Goal: Information Seeking & Learning: Learn about a topic

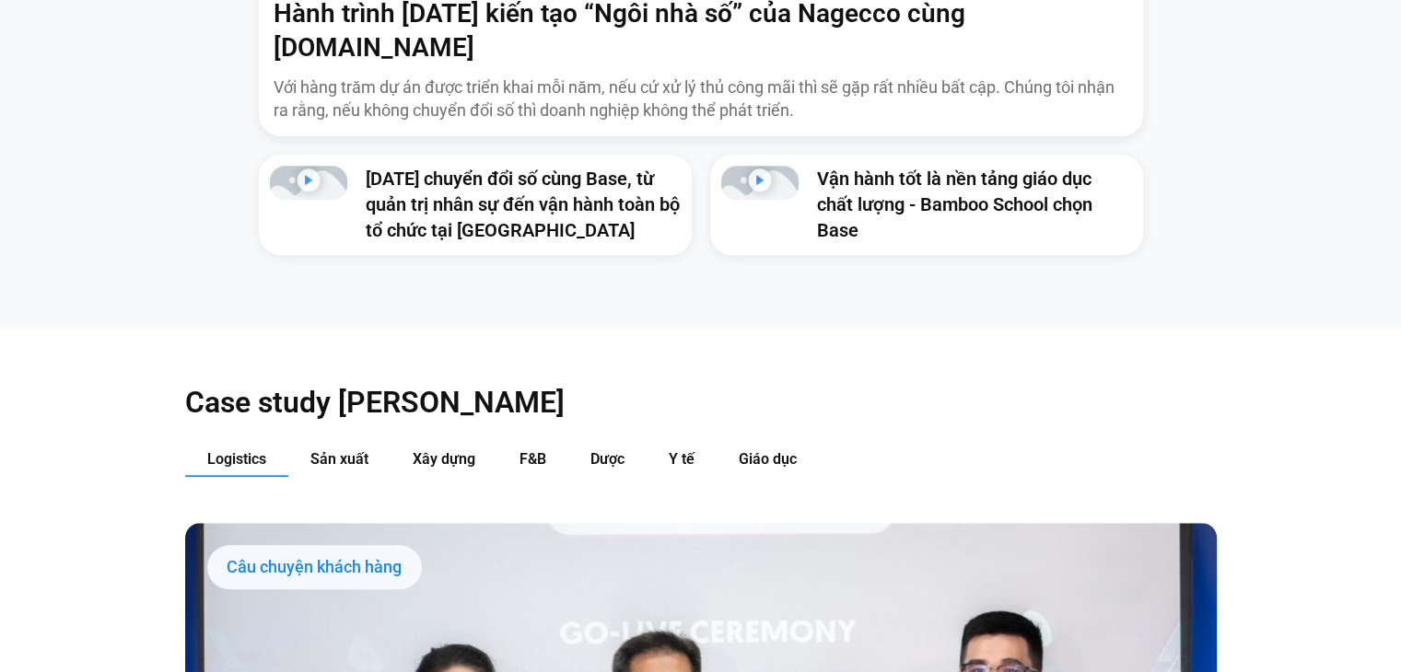
scroll to position [2018, 0]
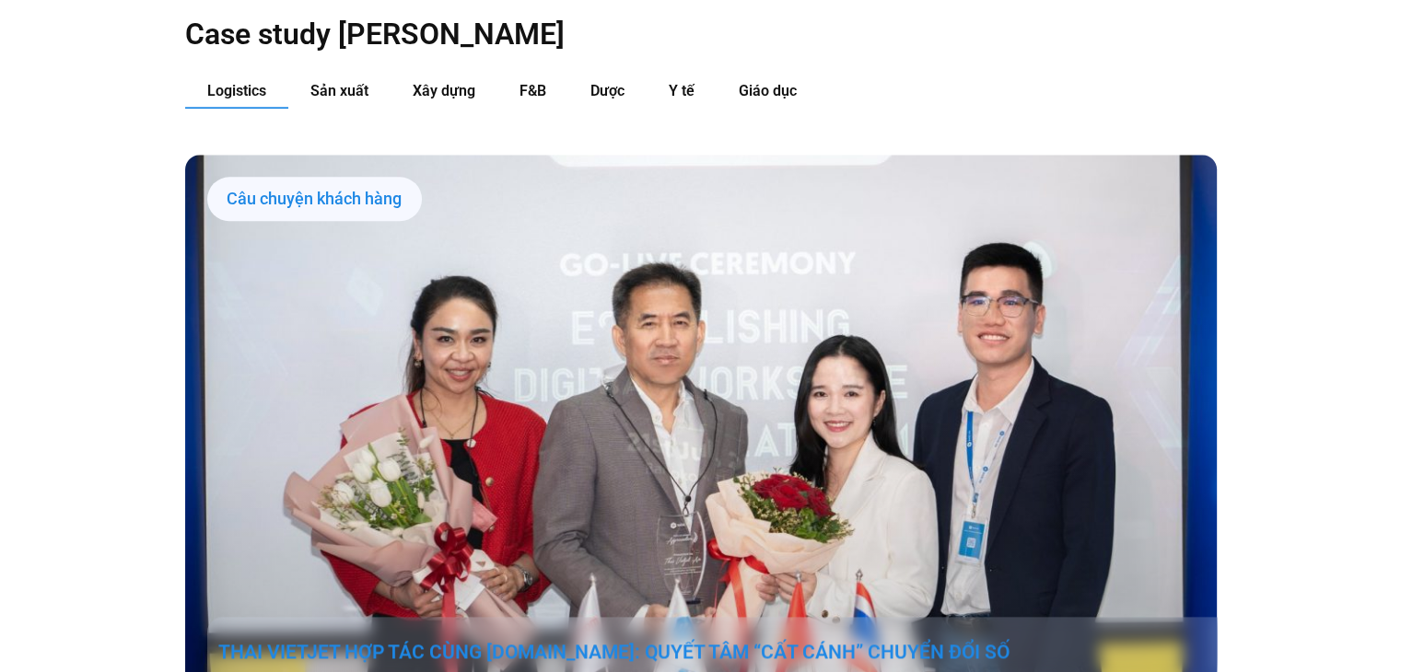
click at [609, 639] on link "THAI VIETJET HỢP TÁC CÙNG [DOMAIN_NAME]: QUYẾT TÂM “CẤT CÁNH” CHUYỂN ĐỔI SỐ" at bounding box center [723, 652] width 1010 height 26
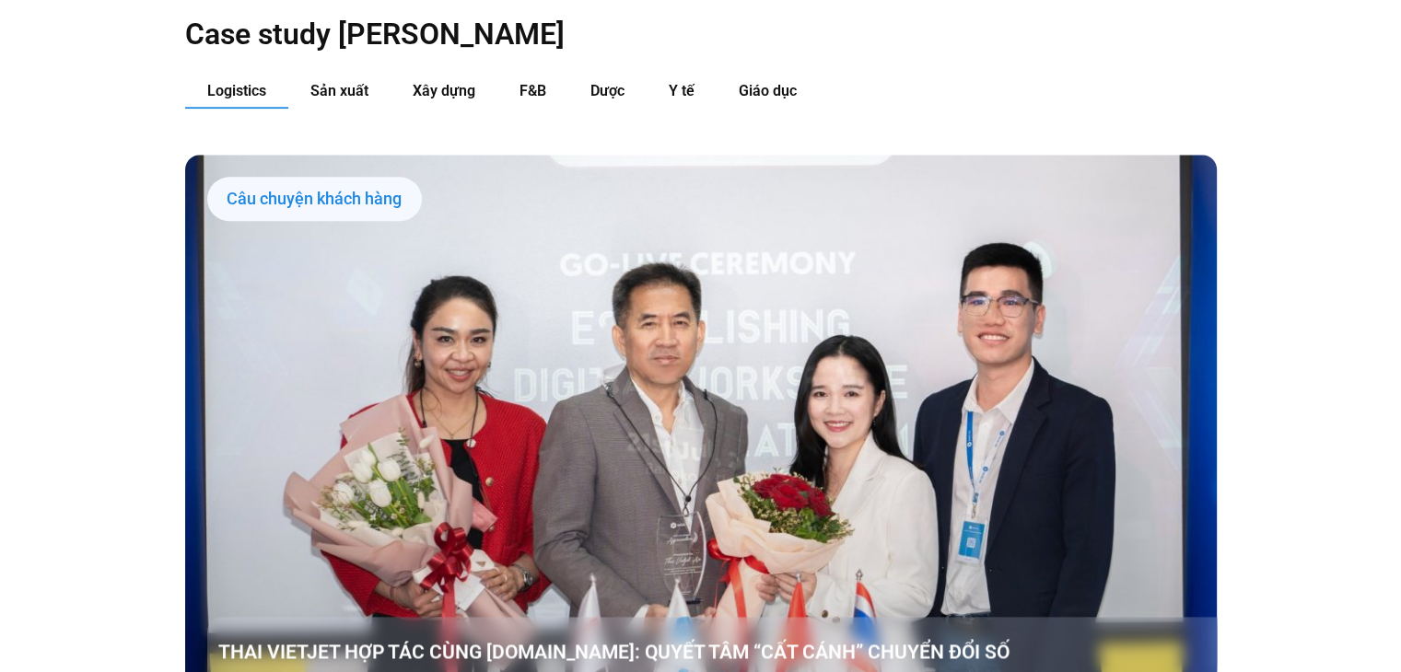
scroll to position [2009, 0]
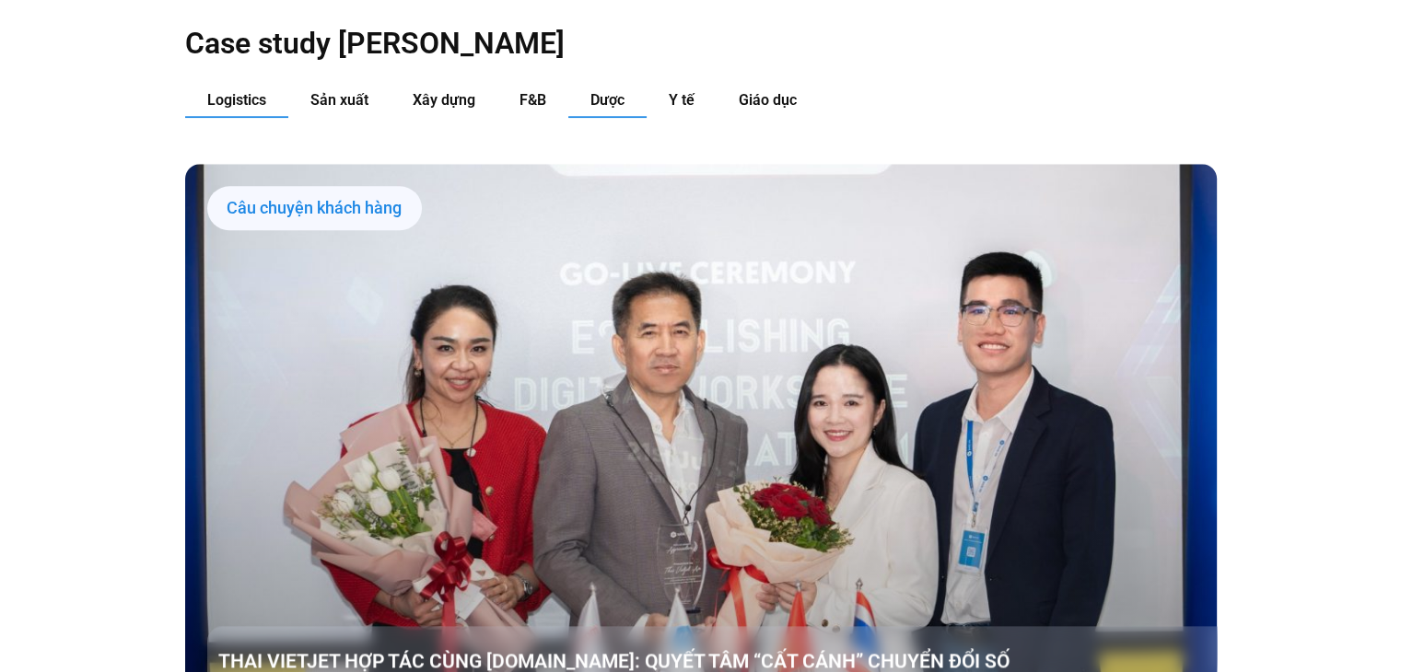
click at [616, 91] on span "Dược" at bounding box center [607, 100] width 34 height 18
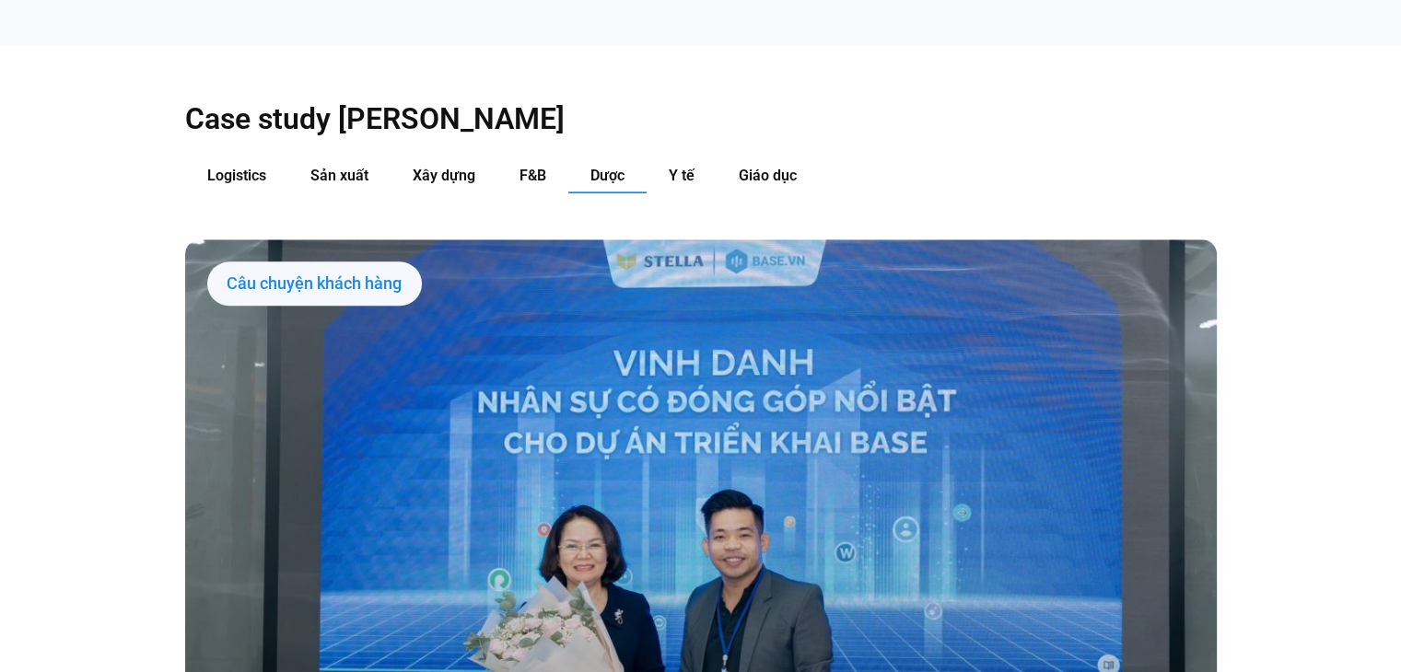
scroll to position [1825, 0]
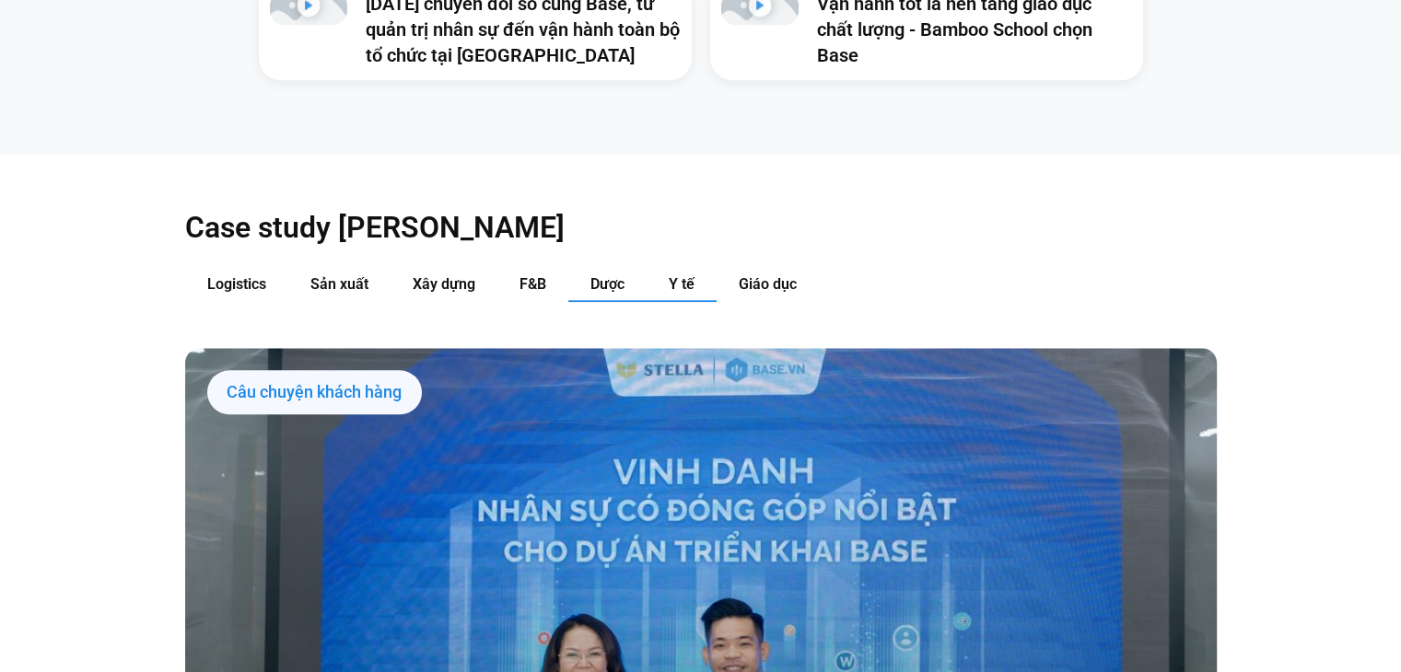
click at [685, 275] on span "Y tế" at bounding box center [682, 284] width 26 height 18
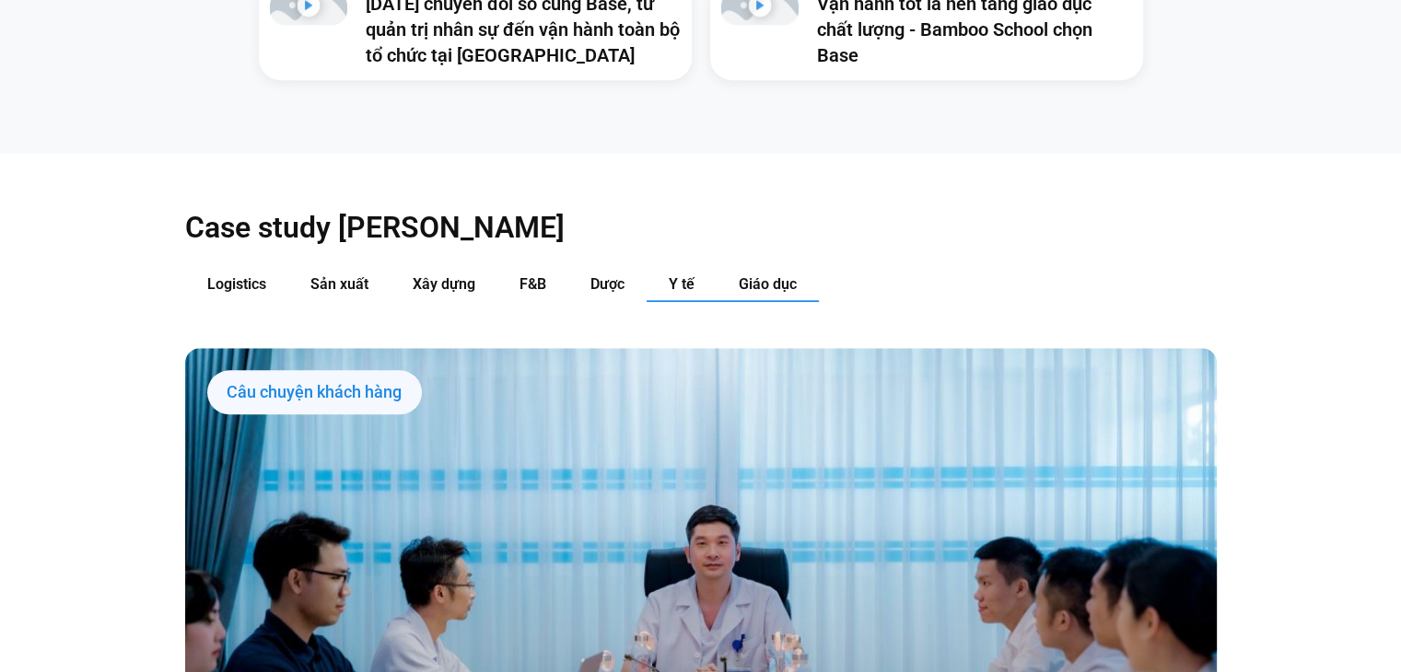
click at [777, 275] on span "Giáo dục" at bounding box center [768, 284] width 58 height 18
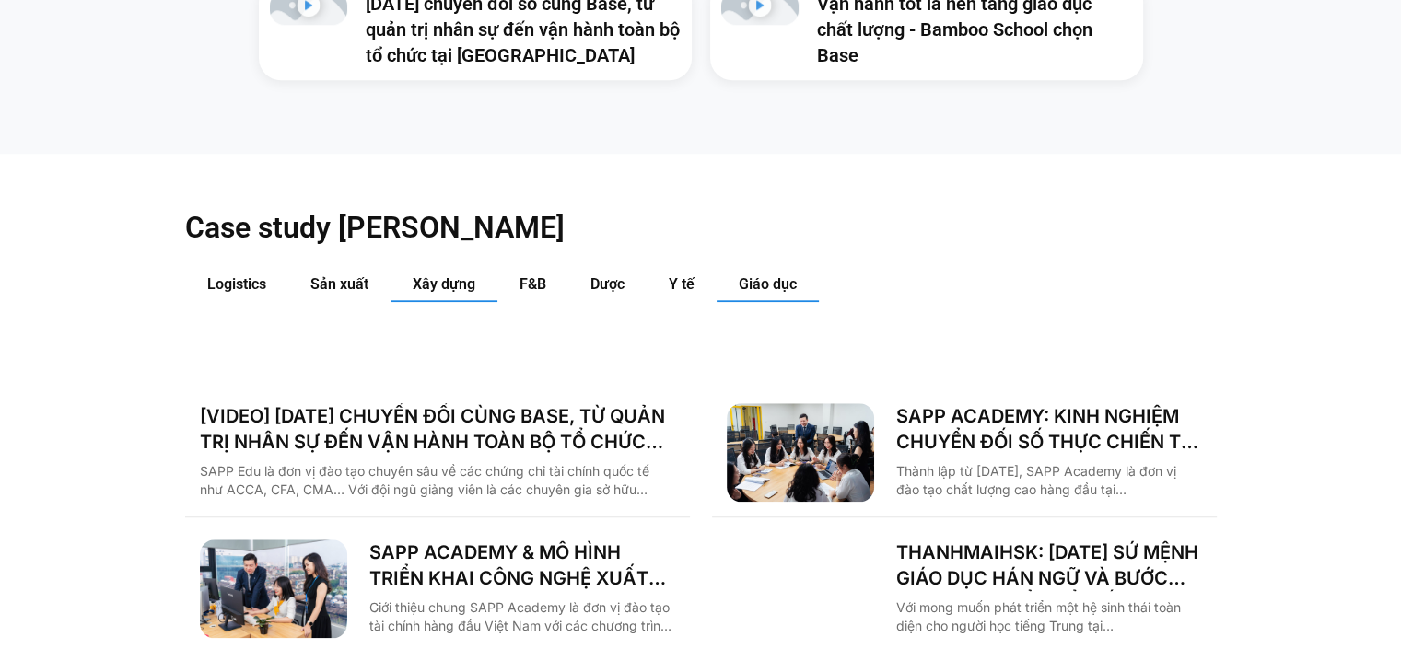
click at [403, 268] on button "Xây dựng" at bounding box center [444, 285] width 107 height 34
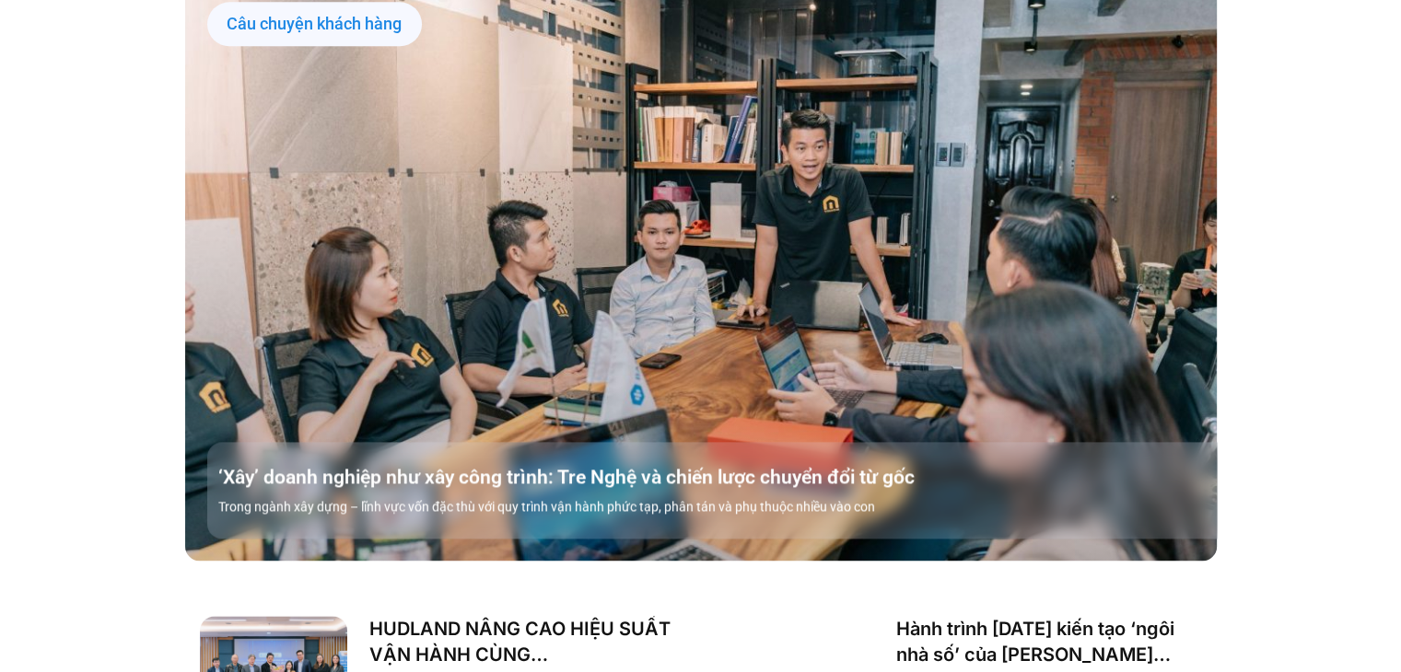
scroll to position [2562, 0]
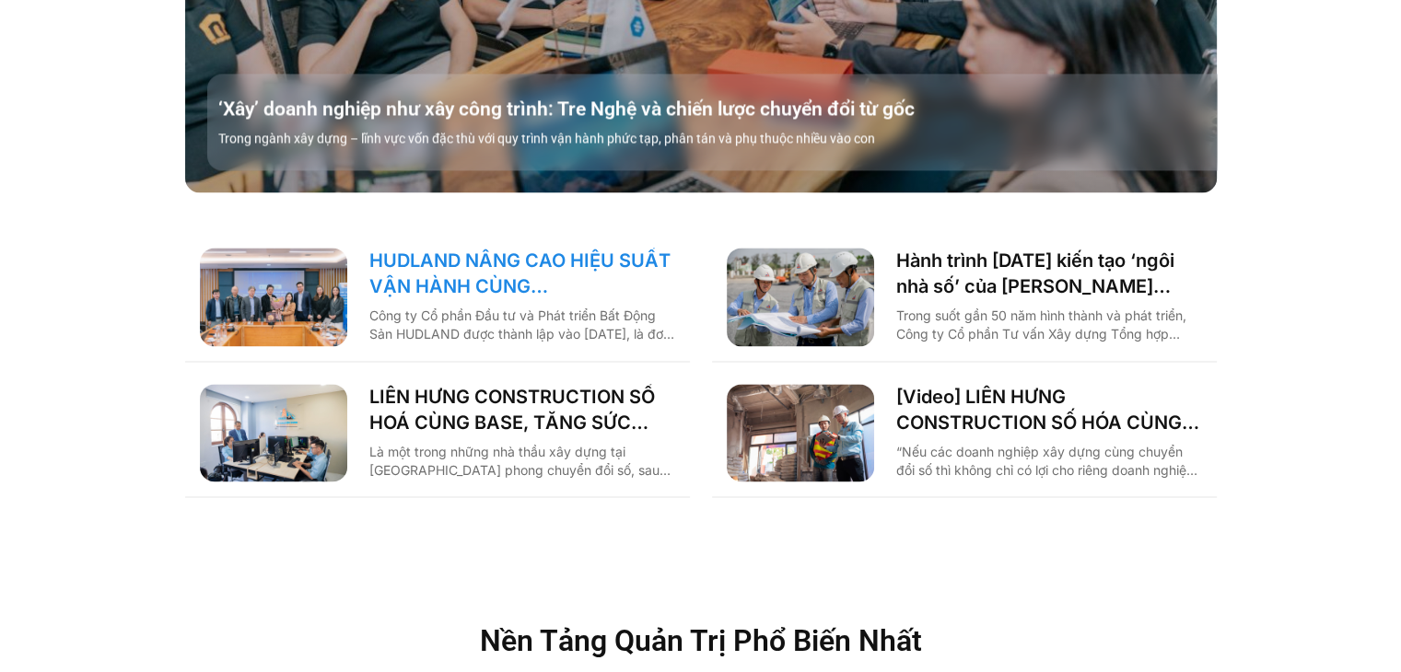
click at [515, 249] on link "HUDLAND NÂNG CAO HIỆU SUẤT VẬN HÀNH CÙNG [DOMAIN_NAME]" at bounding box center [522, 274] width 306 height 52
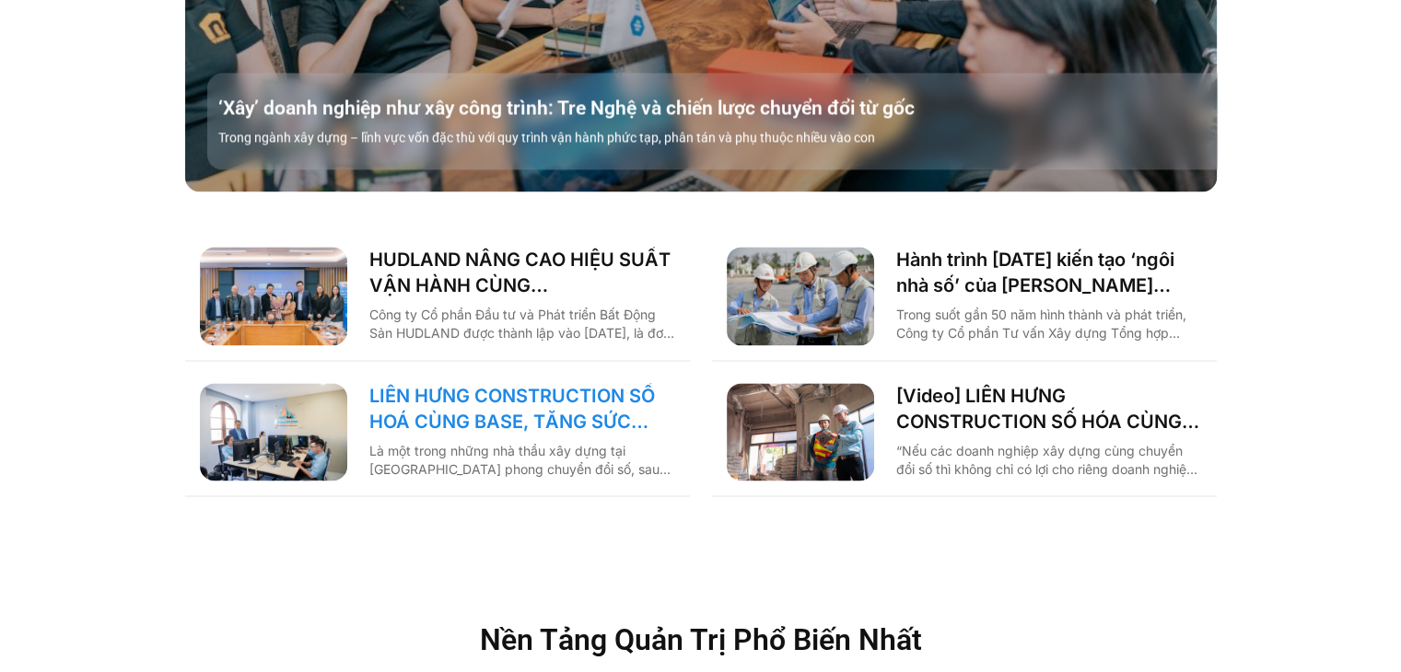
scroll to position [2645, 0]
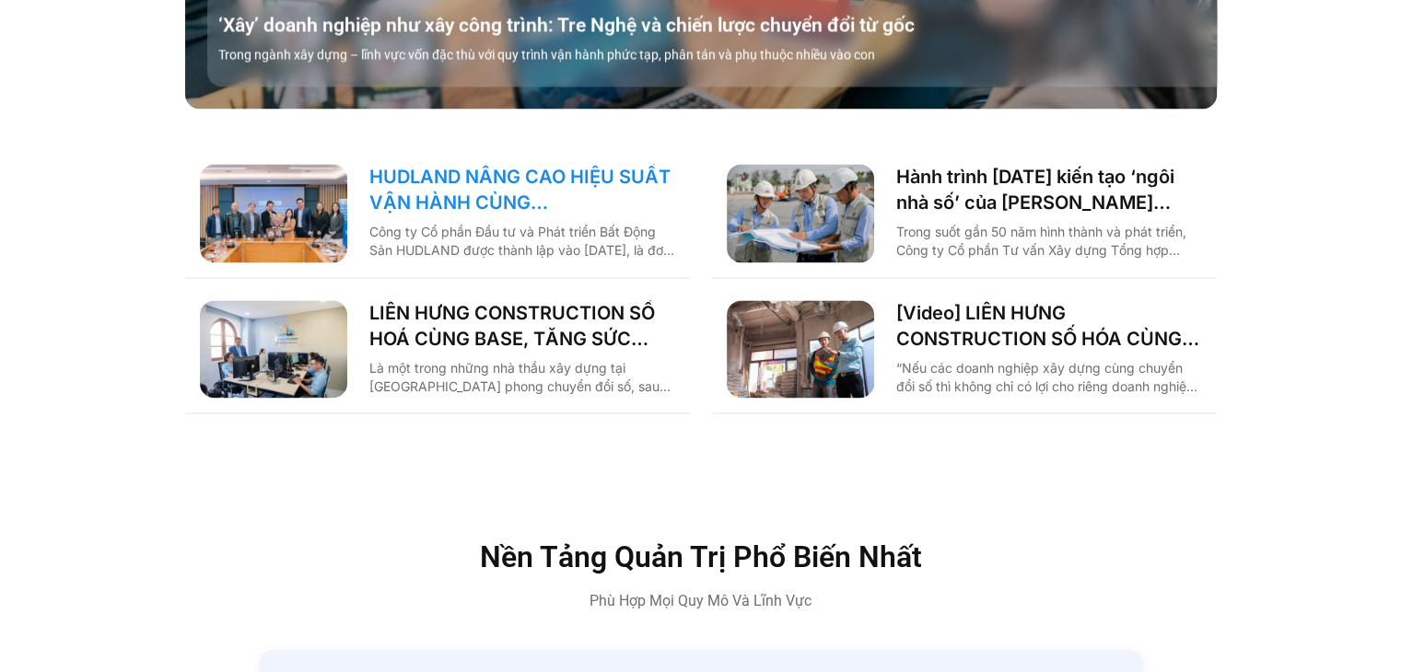
click at [517, 165] on link "HUDLAND NÂNG CAO HIỆU SUẤT VẬN HÀNH CÙNG BASE.VN" at bounding box center [522, 190] width 306 height 52
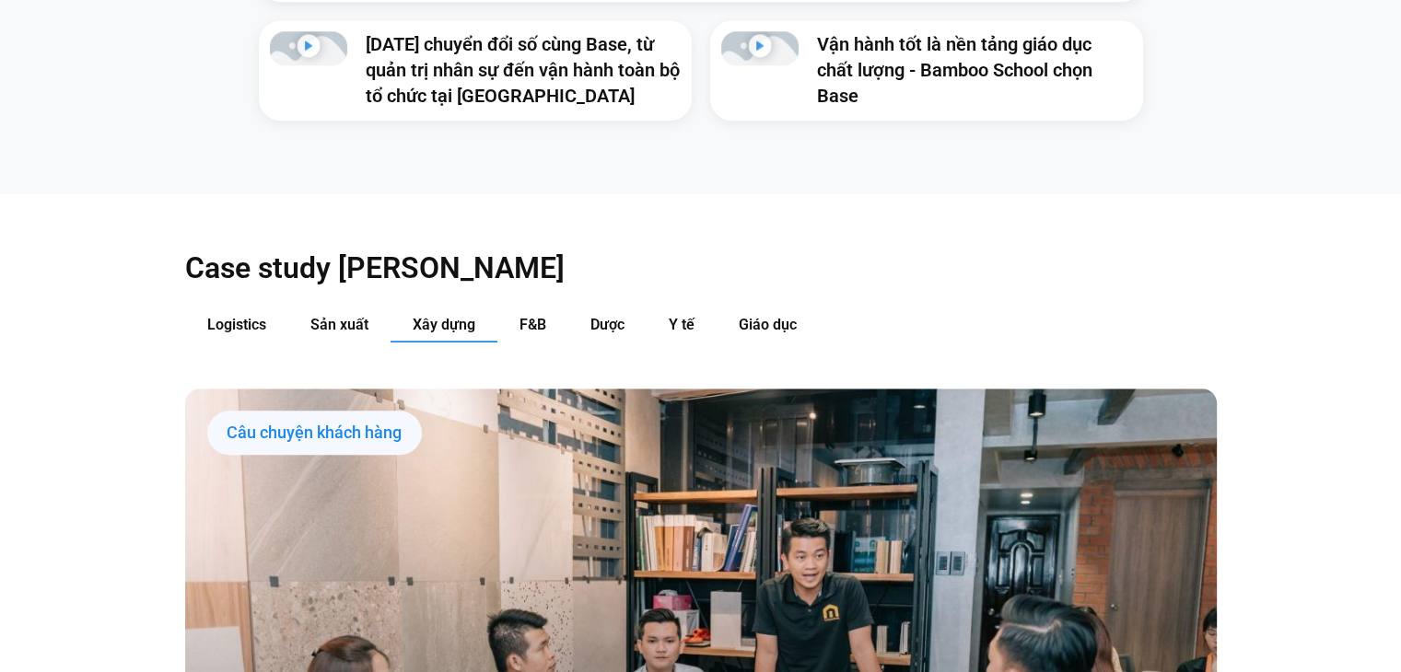
scroll to position [1717, 0]
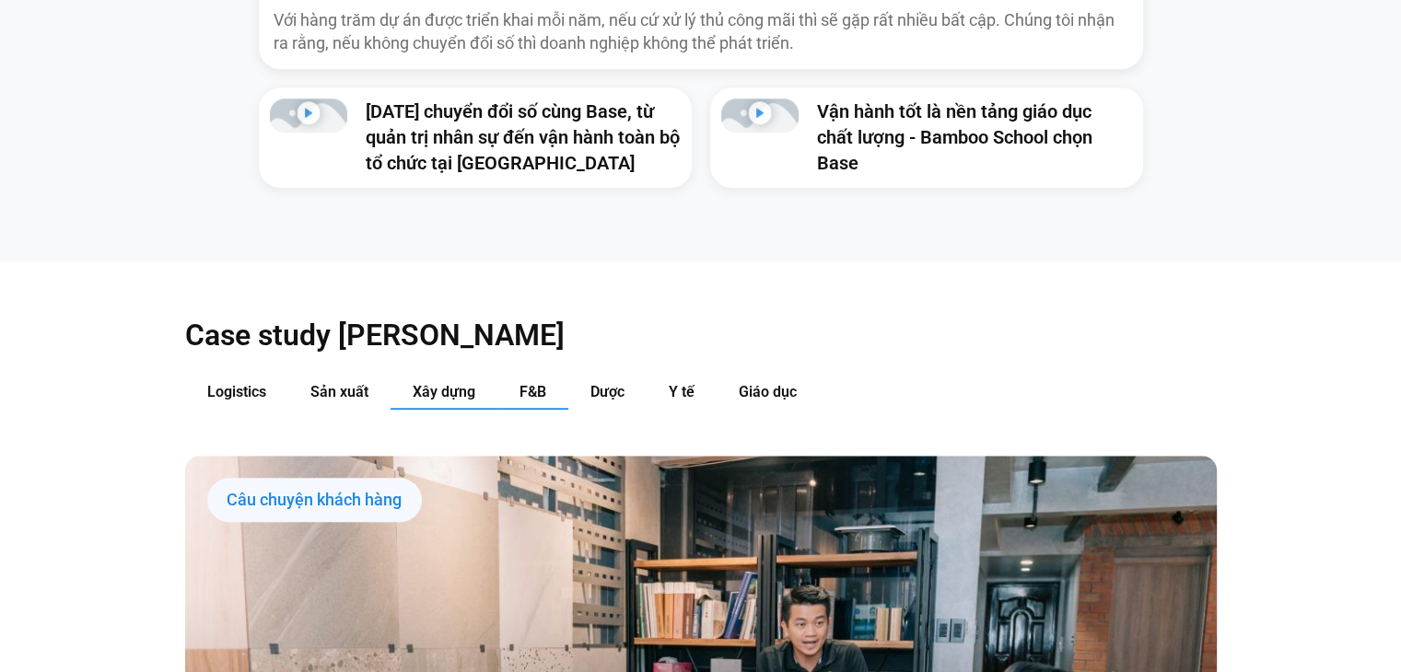
drag, startPoint x: 571, startPoint y: 372, endPoint x: 555, endPoint y: 373, distance: 15.7
click at [570, 376] on button "Dược" at bounding box center [607, 393] width 78 height 34
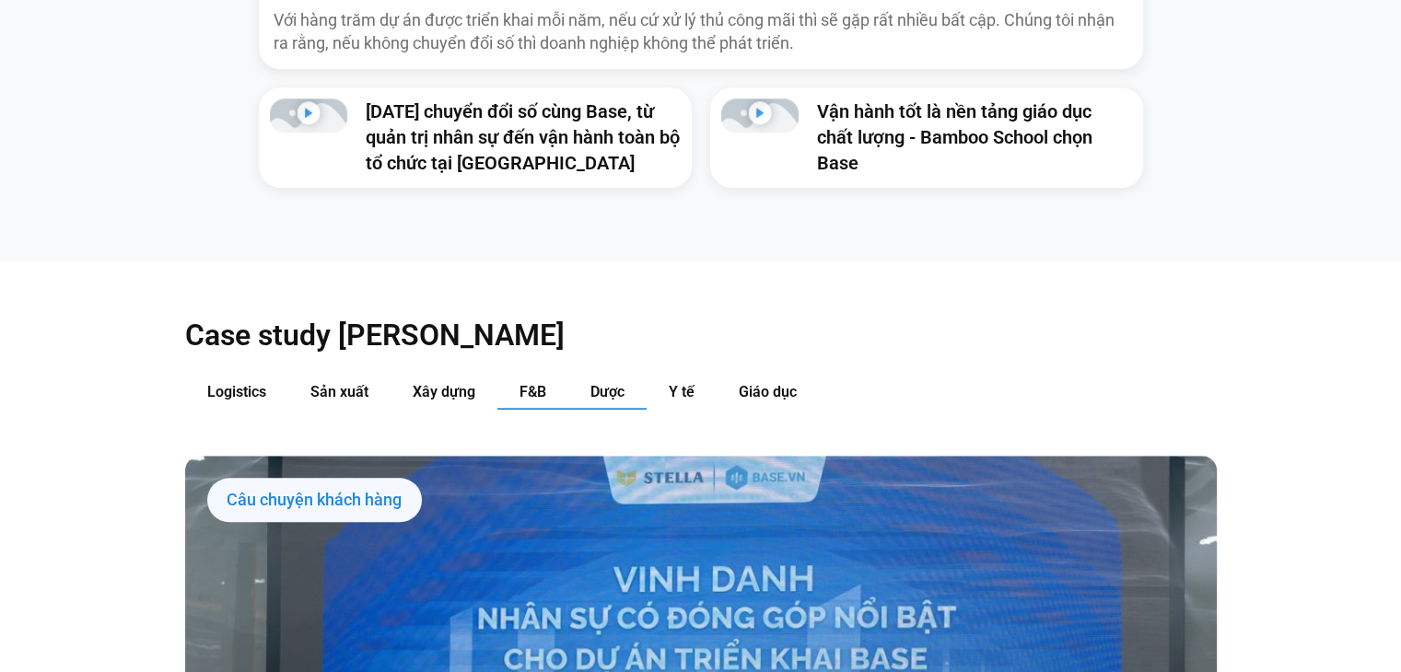
click at [551, 376] on button "F&B" at bounding box center [532, 393] width 71 height 34
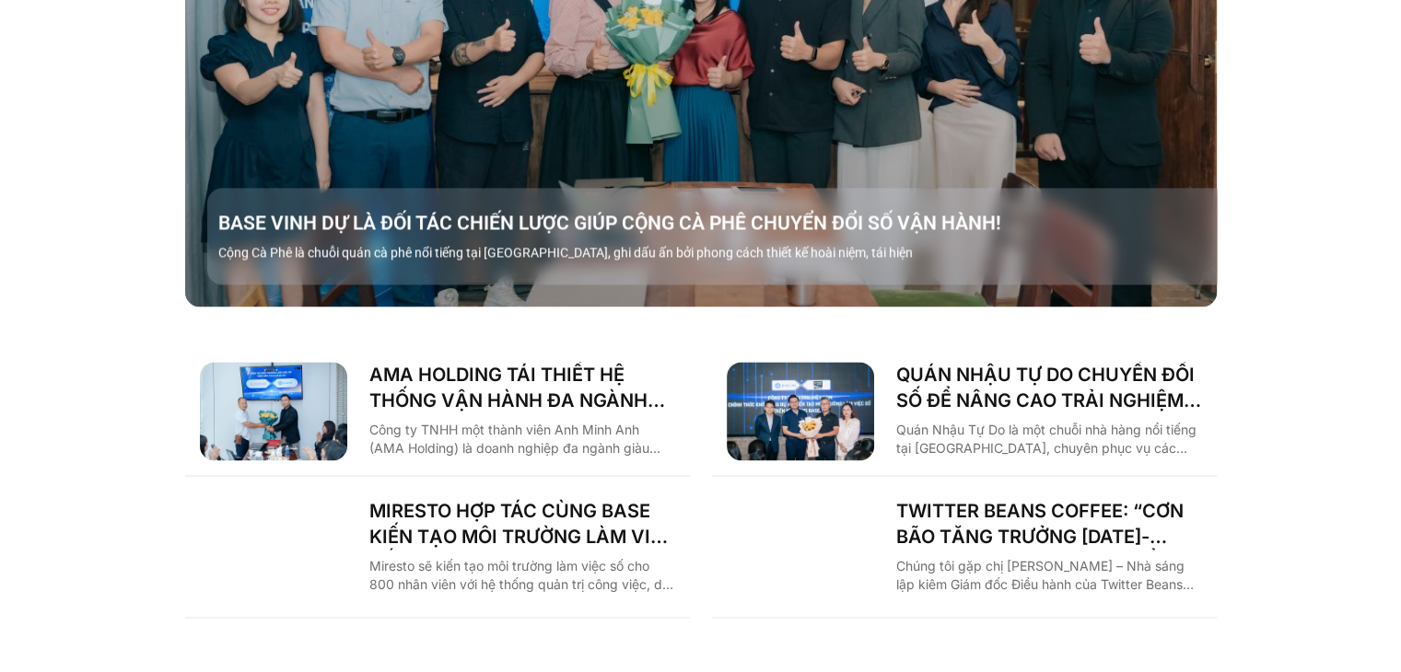
scroll to position [2638, 0]
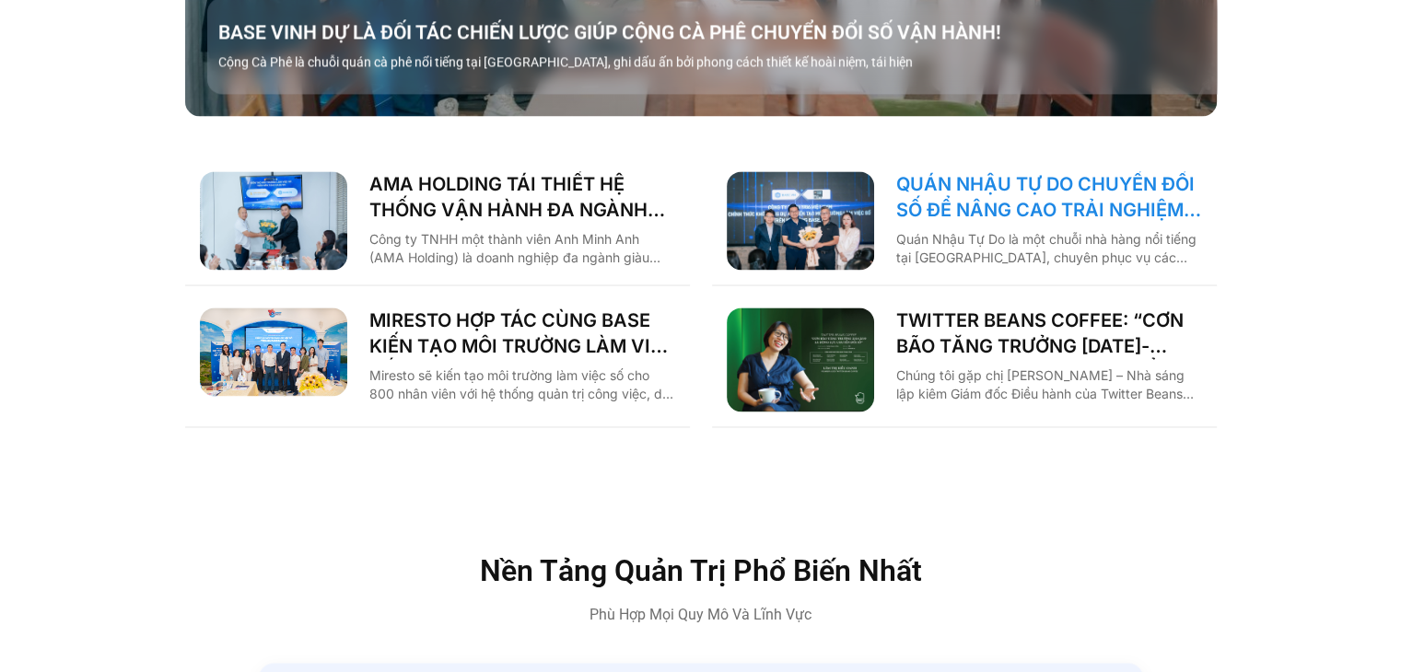
click at [1006, 171] on link "QUÁN NHẬU TỰ DO CHUYỂN ĐỔI SỐ ĐỂ NÂNG CAO TRẢI NGHIỆM CHO 1000 NHÂN SỰ" at bounding box center [1049, 197] width 306 height 52
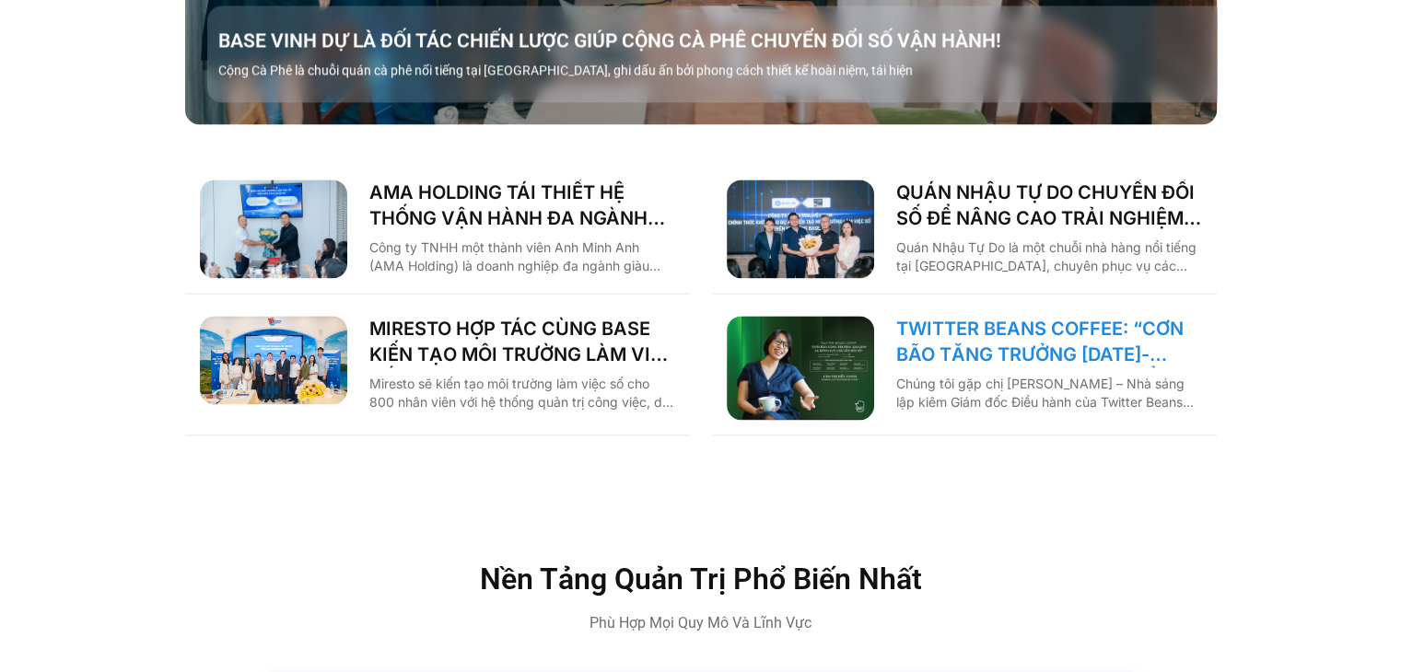
click at [1025, 316] on link "TWITTER BEANS COFFEE: “CƠN BÃO TĂNG TRƯỞNG [DATE]-[DATE] LÀ ĐỘNG LỰC CHUYỂN ĐỔI…" at bounding box center [1049, 342] width 306 height 52
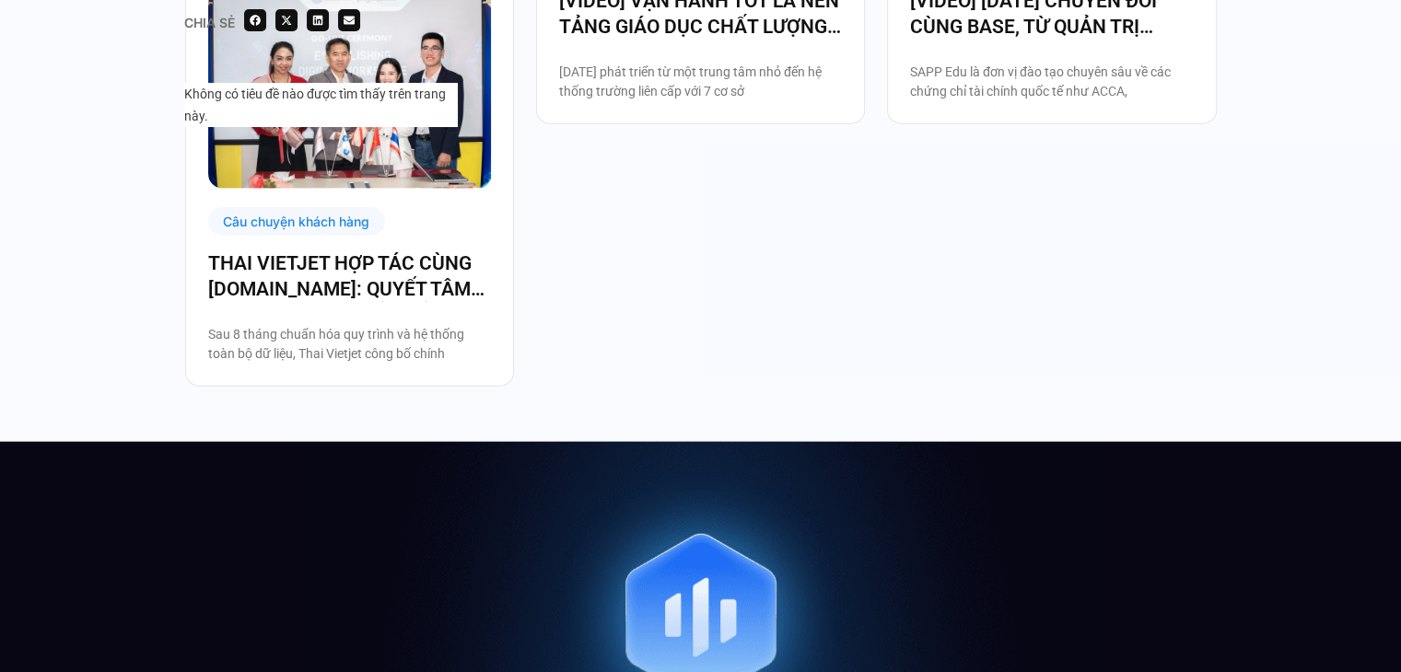
scroll to position [4421, 0]
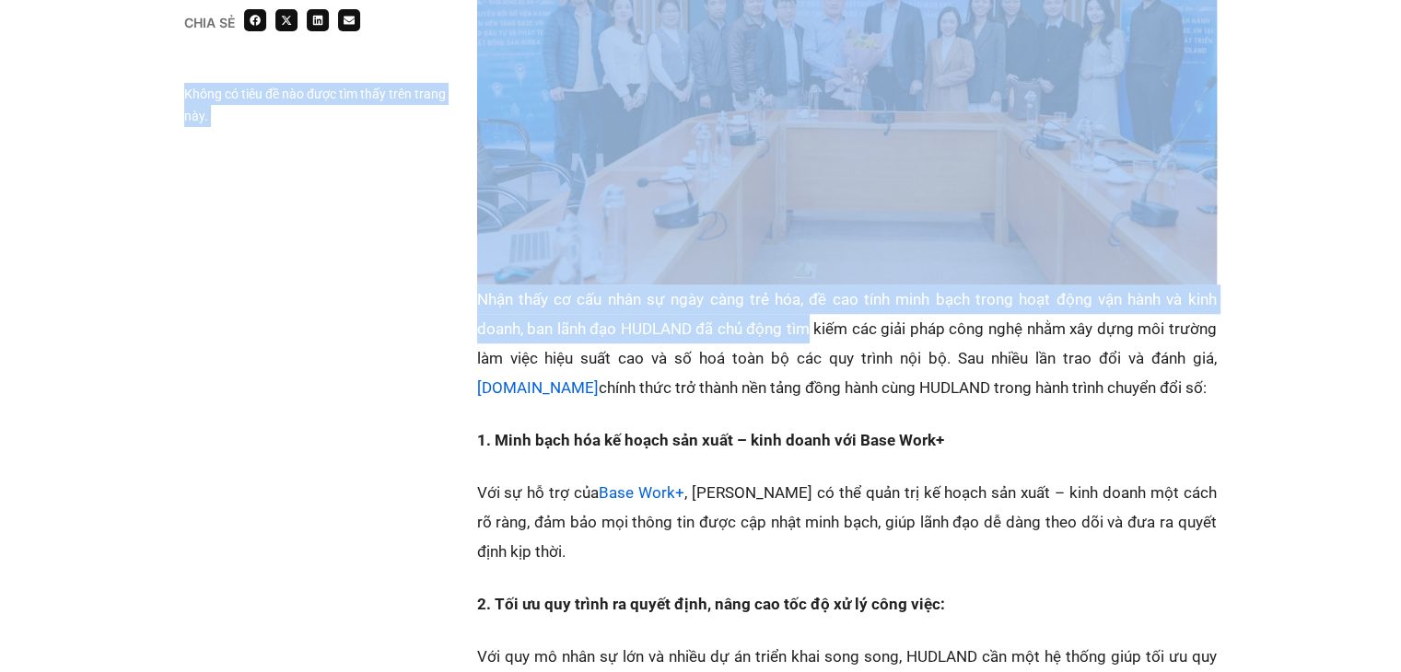
drag, startPoint x: 510, startPoint y: 194, endPoint x: 811, endPoint y: 309, distance: 321.6
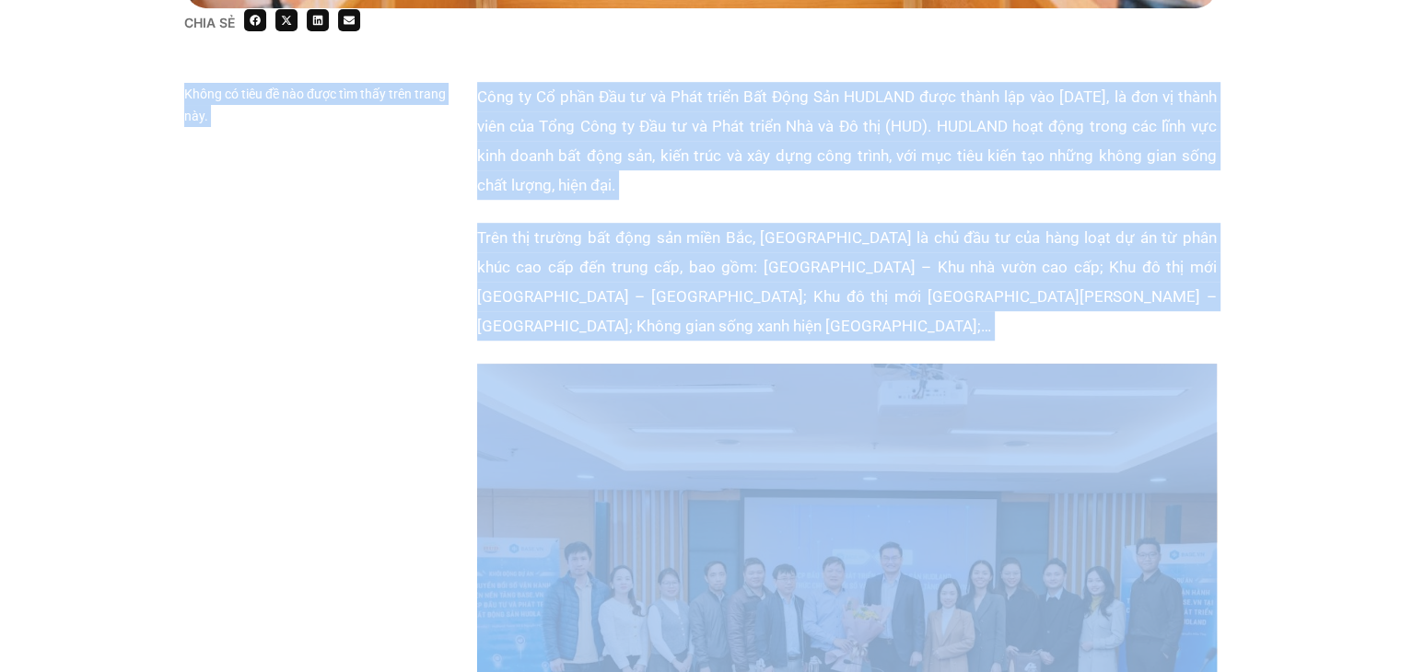
scroll to position [921, 0]
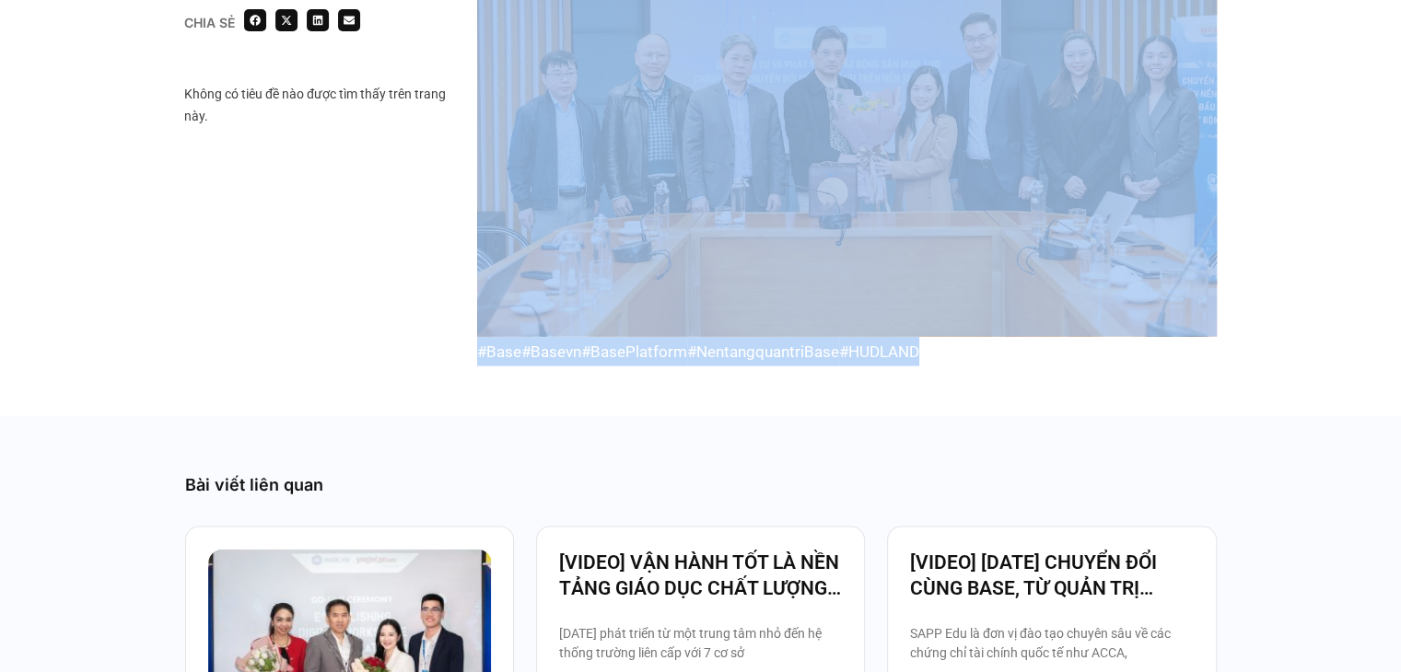
drag, startPoint x: 480, startPoint y: 261, endPoint x: 958, endPoint y: 297, distance: 479.4
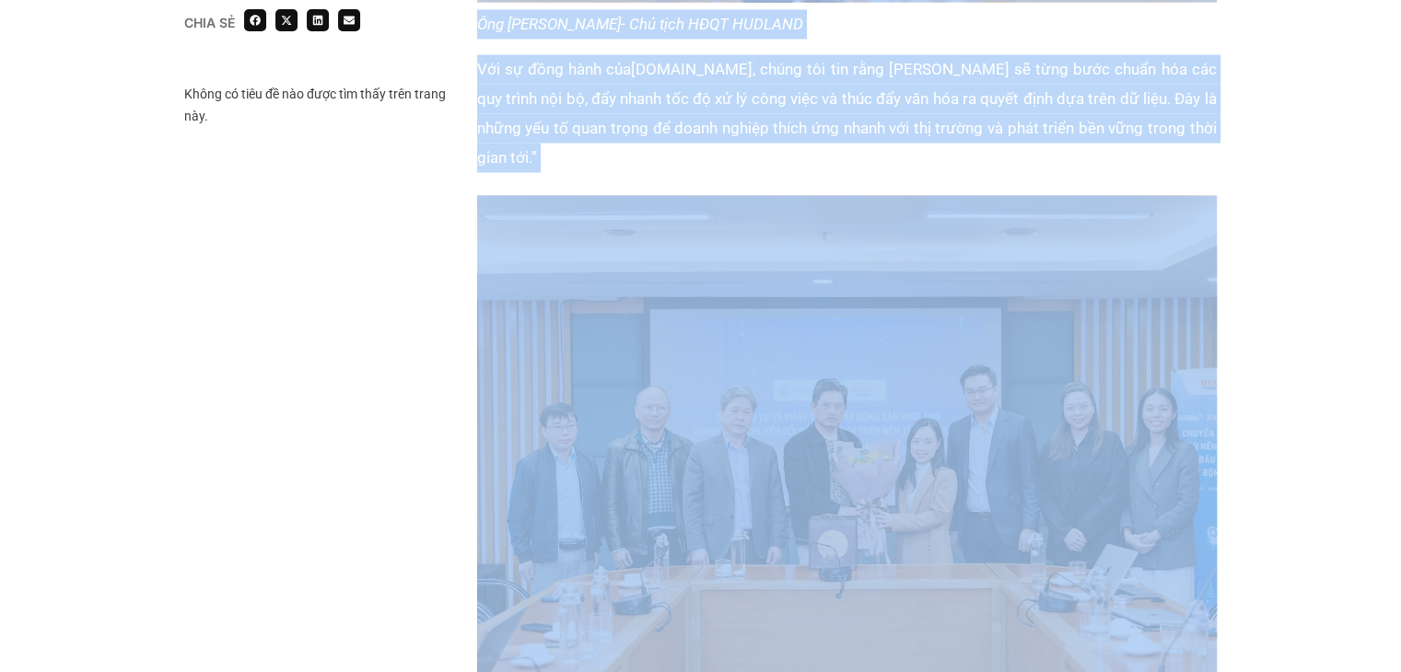
scroll to position [3316, 0]
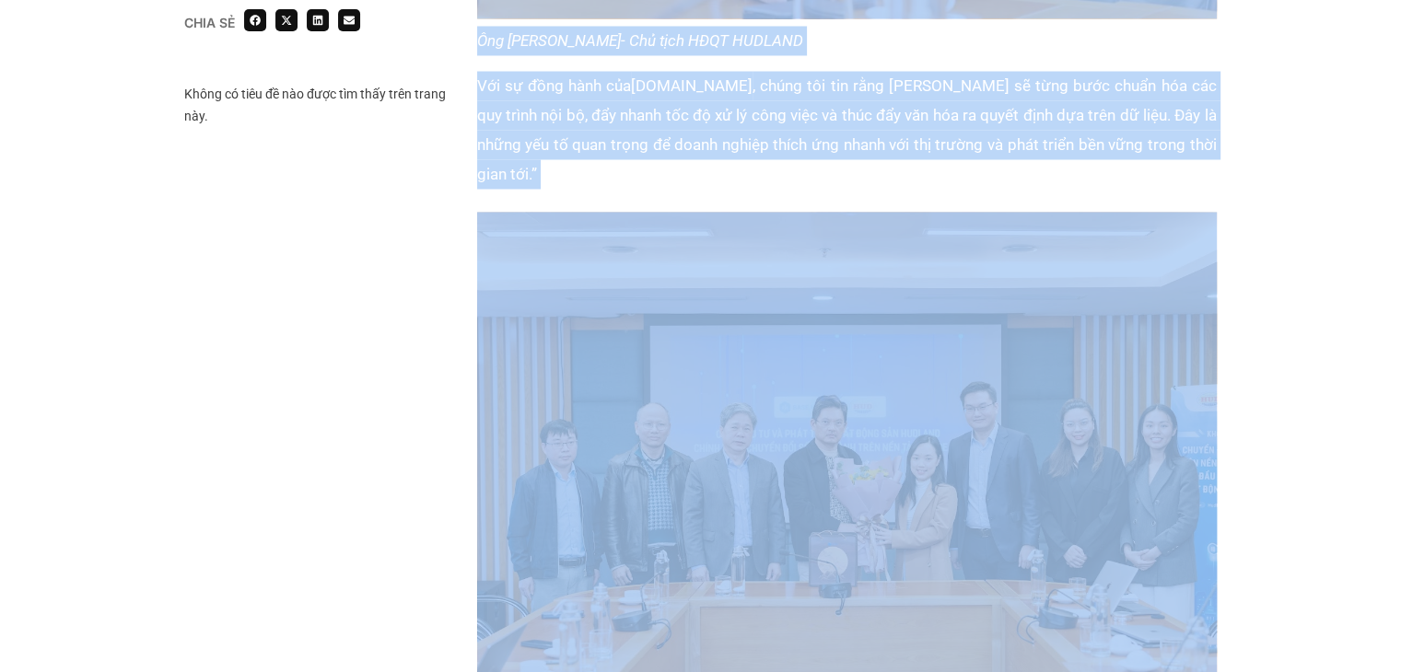
copy div "Công ty Cổ phần Đầu tư và Phát triển Bất Động Sản HUDLAND được thành lập vào nă…"
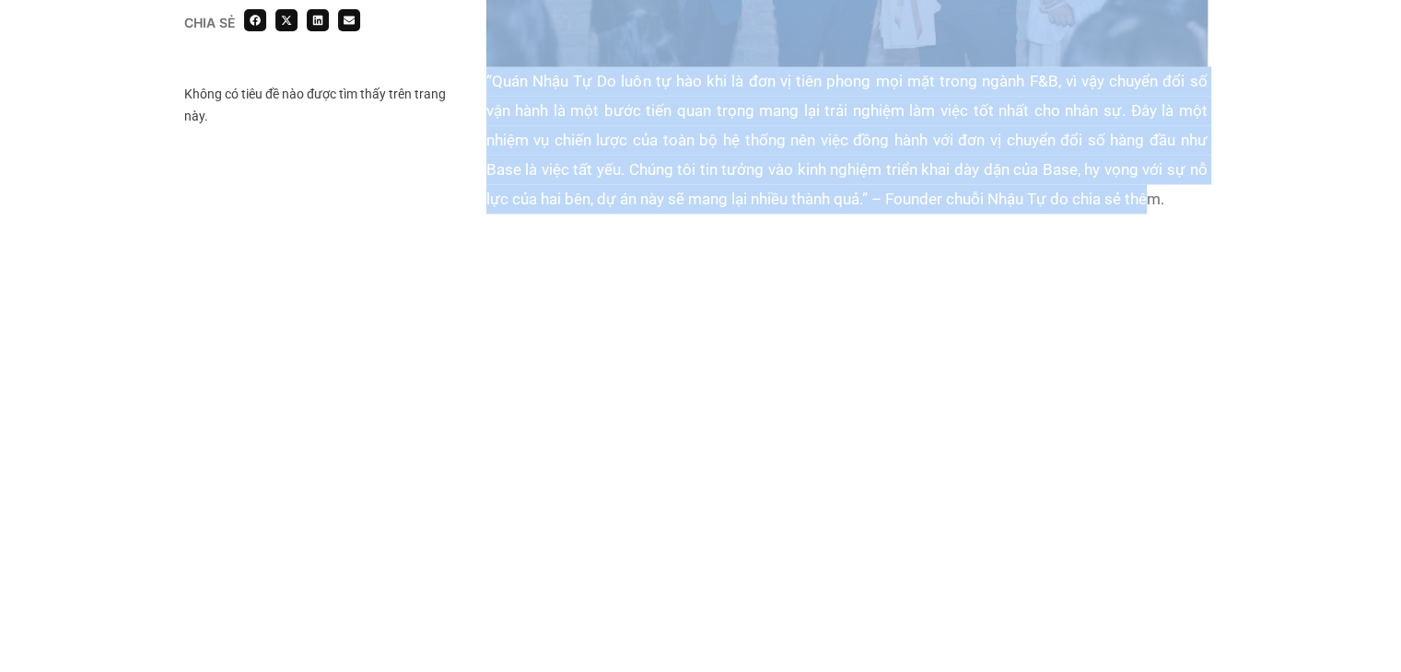
scroll to position [2763, 0]
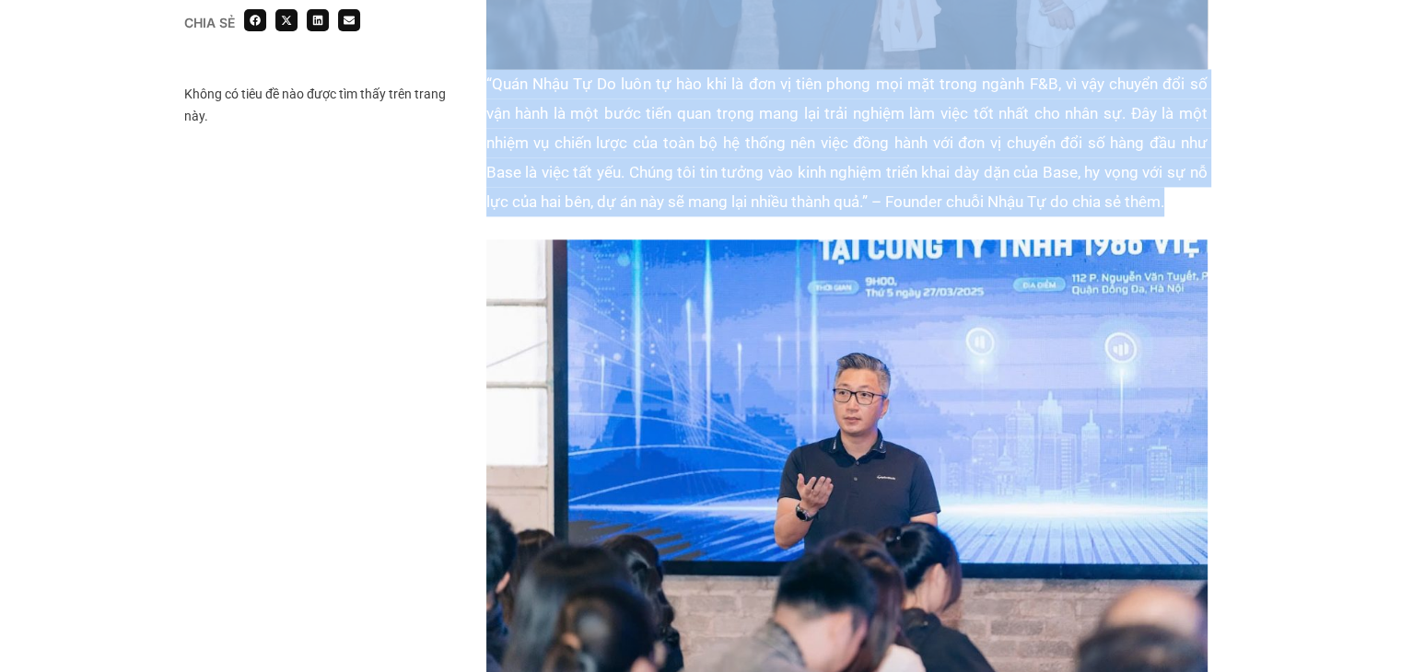
drag, startPoint x: 488, startPoint y: 170, endPoint x: 1215, endPoint y: 208, distance: 727.7
copy div "Quán Nhậu Tự Do là một chuỗi nhà hàng nổi tiếng tại Hà Nội, chuyên phục vụ các …"
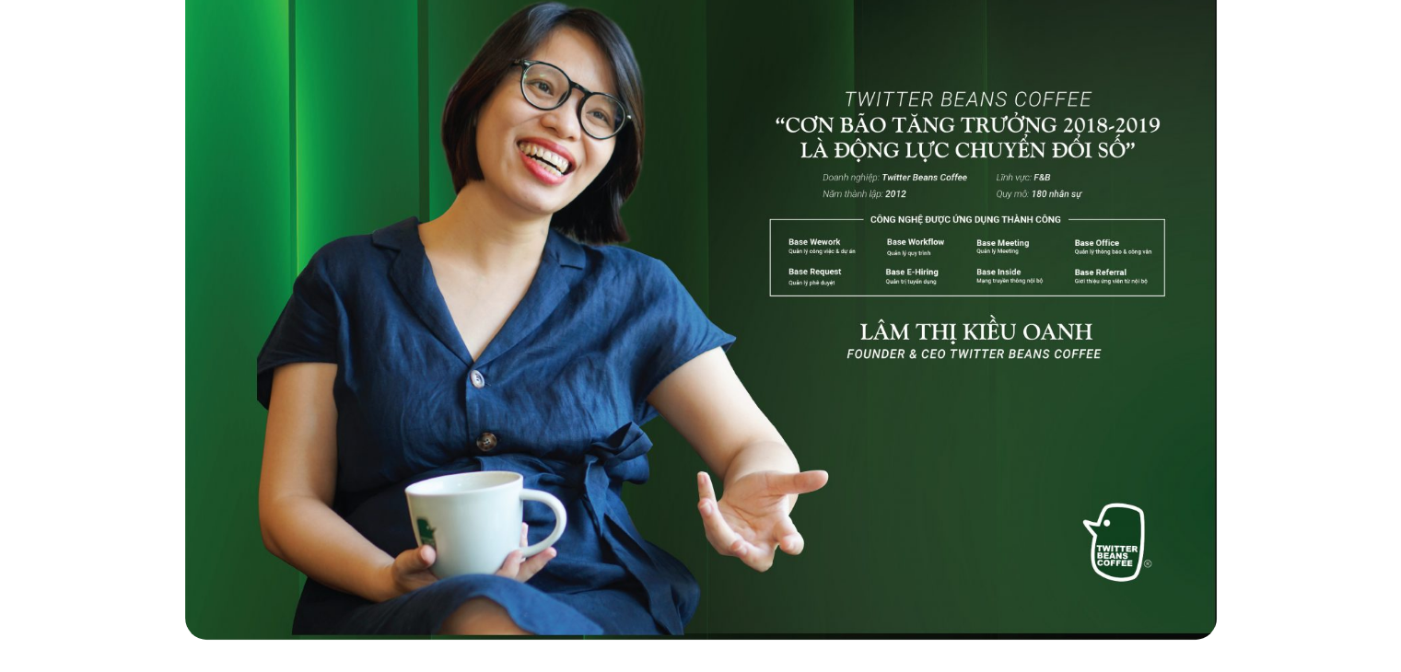
scroll to position [1013, 0]
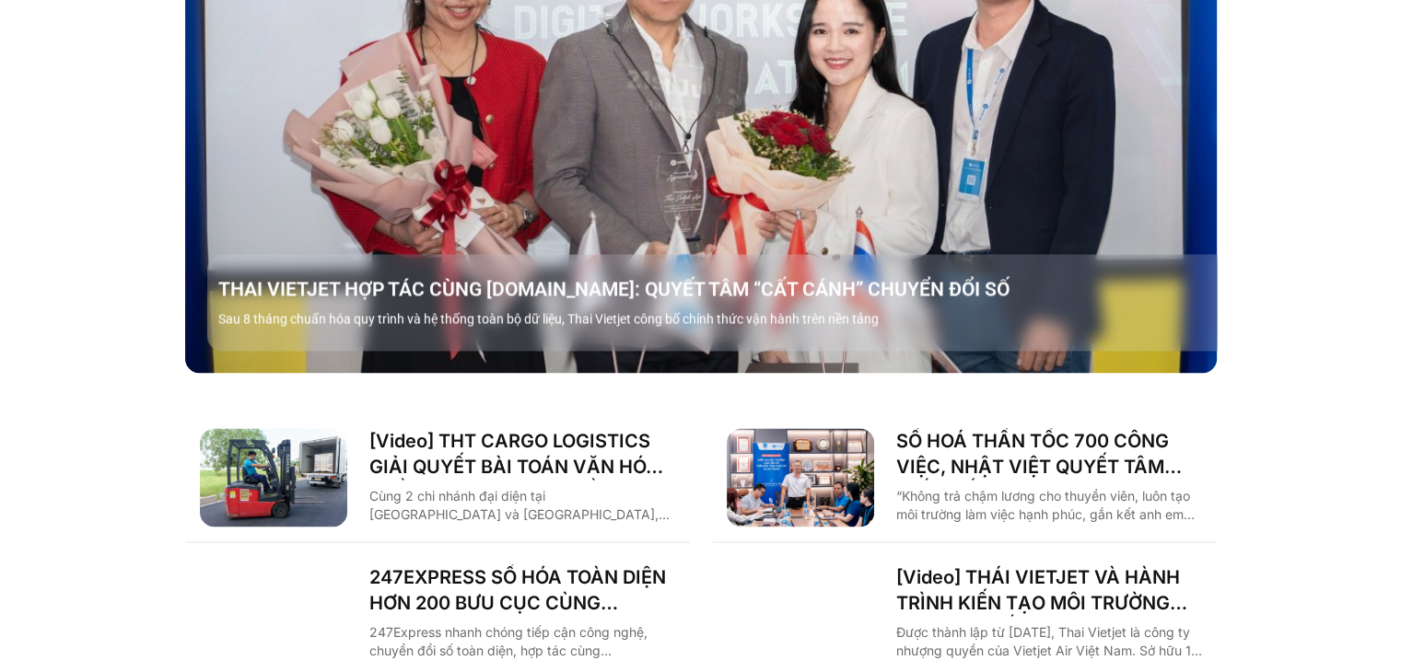
scroll to position [2487, 0]
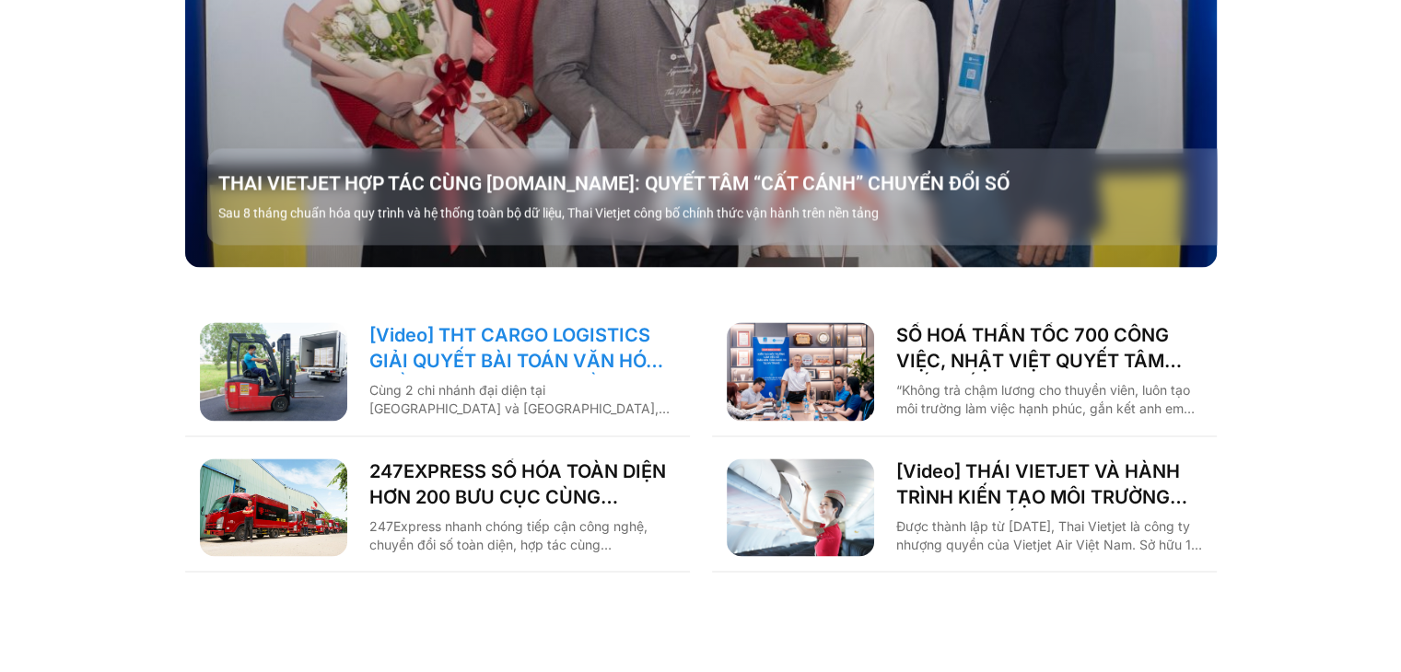
click at [636, 322] on link "[Video] THT CARGO LOGISTICS GIẢI QUYẾT BÀI TOÁN VĂN HÓA NHẰM TĂNG TRƯỞNG BỀN VỮ…" at bounding box center [522, 348] width 306 height 52
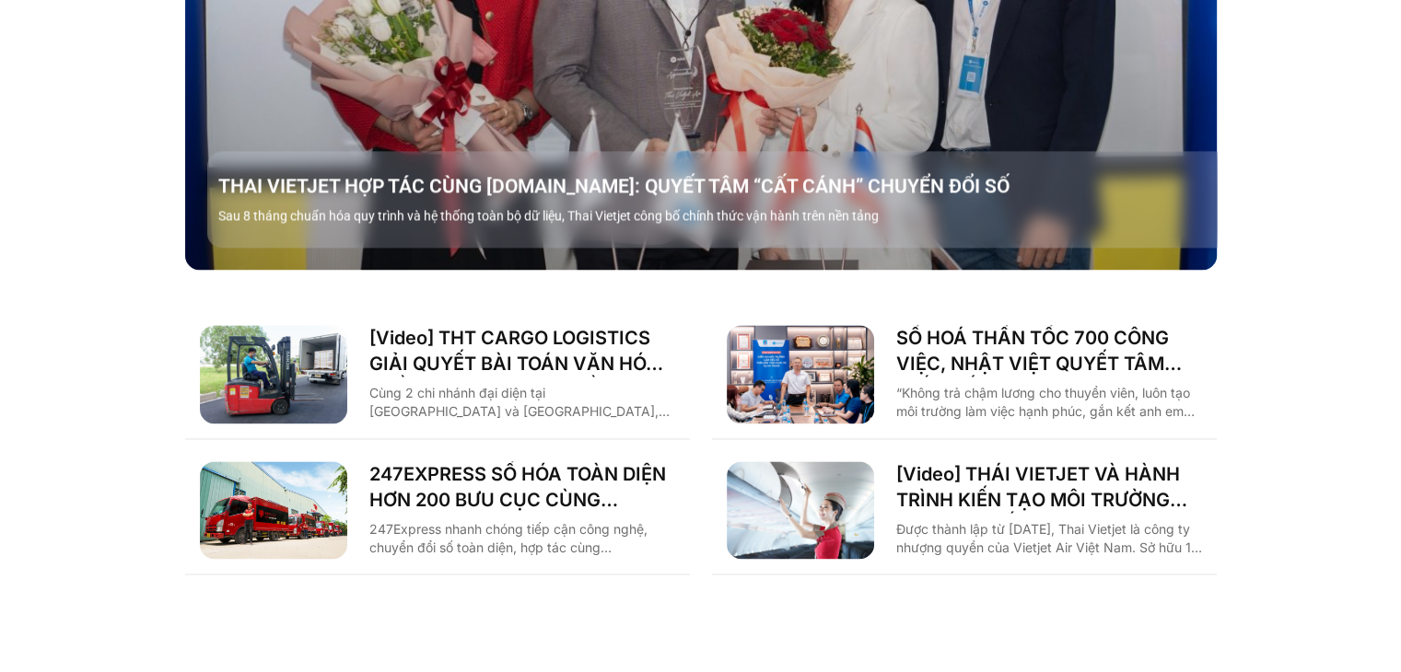
scroll to position [2501, 0]
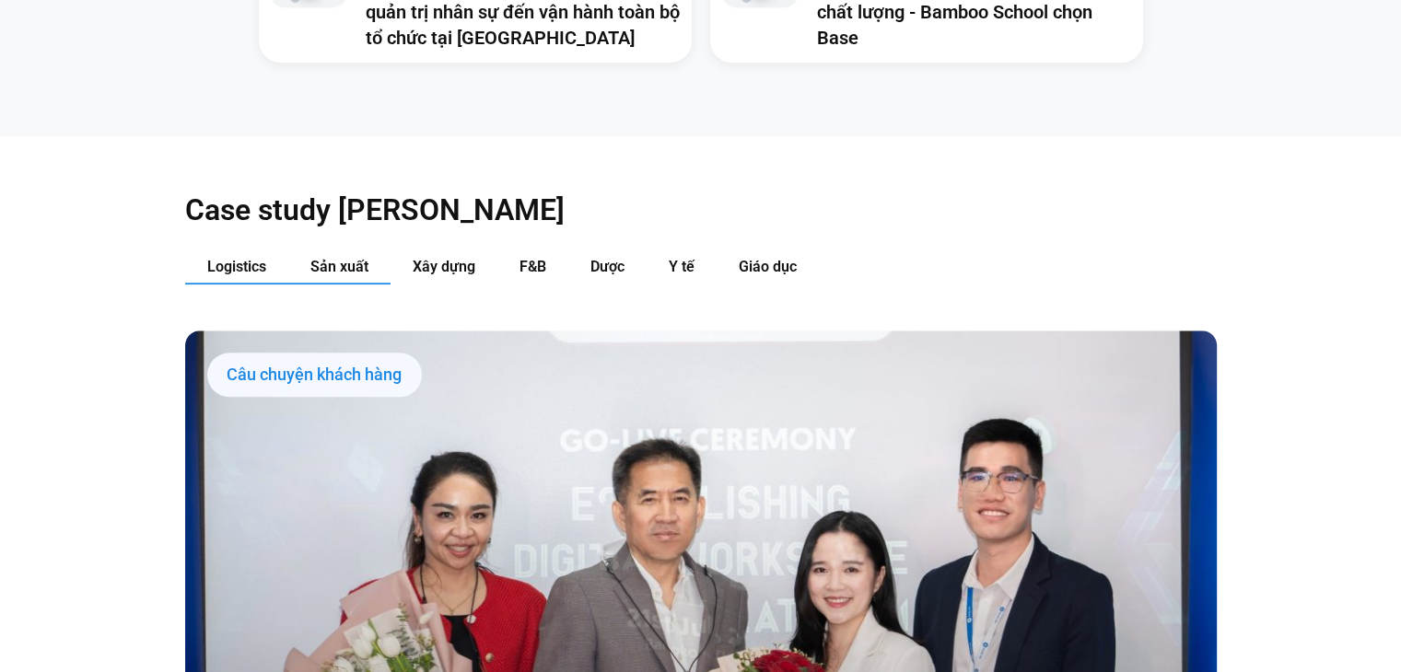
click at [373, 251] on button "Sản xuất" at bounding box center [339, 268] width 102 height 34
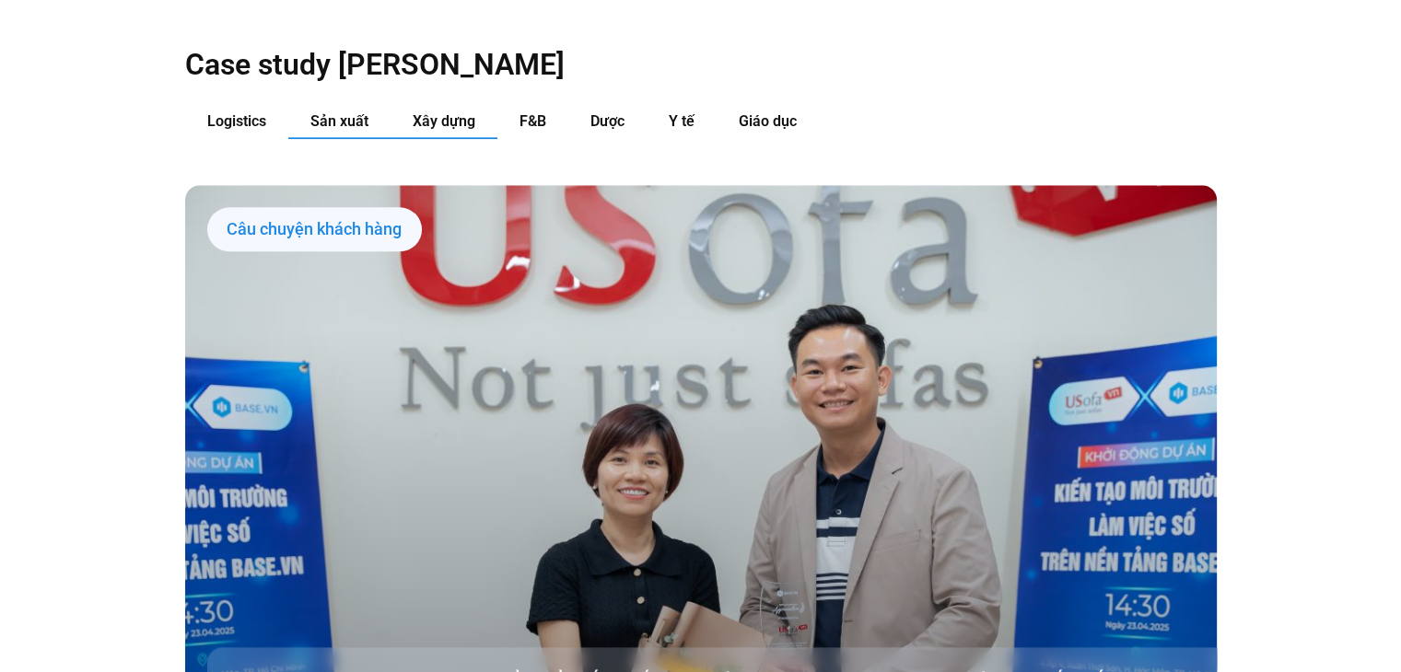
scroll to position [1842, 0]
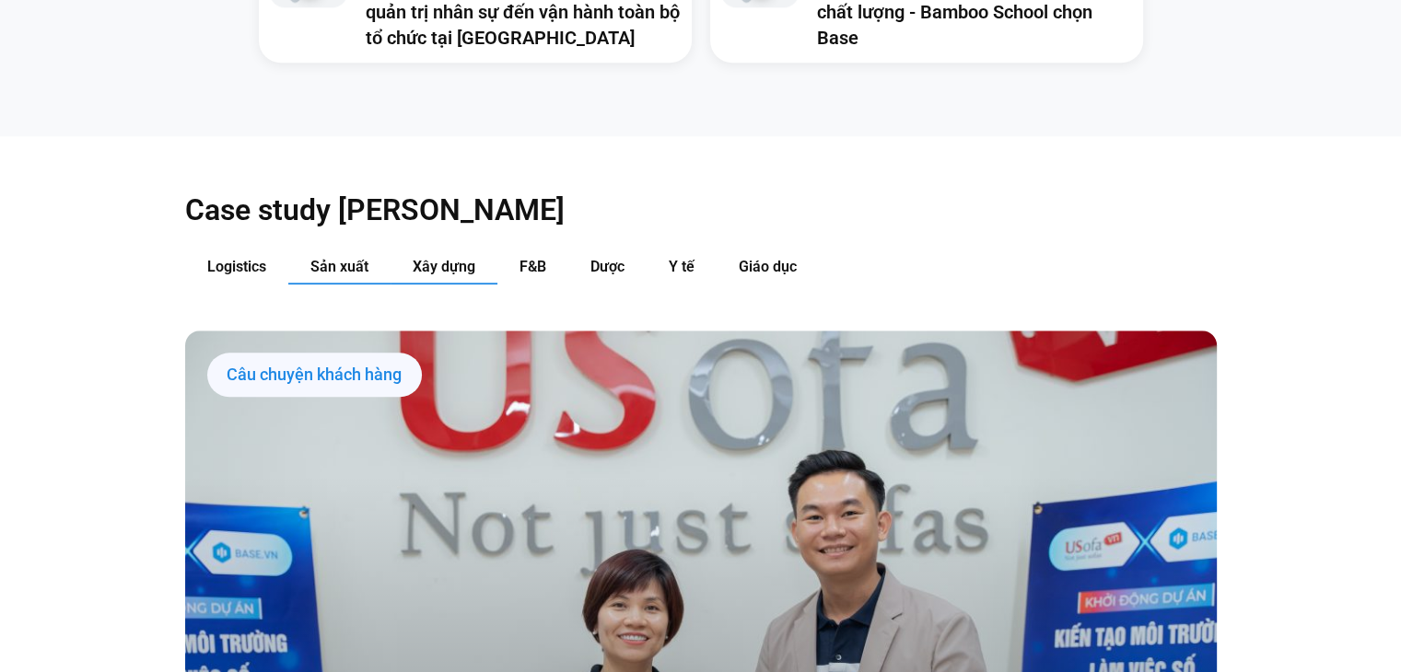
click at [456, 251] on button "Xây dựng" at bounding box center [444, 268] width 107 height 34
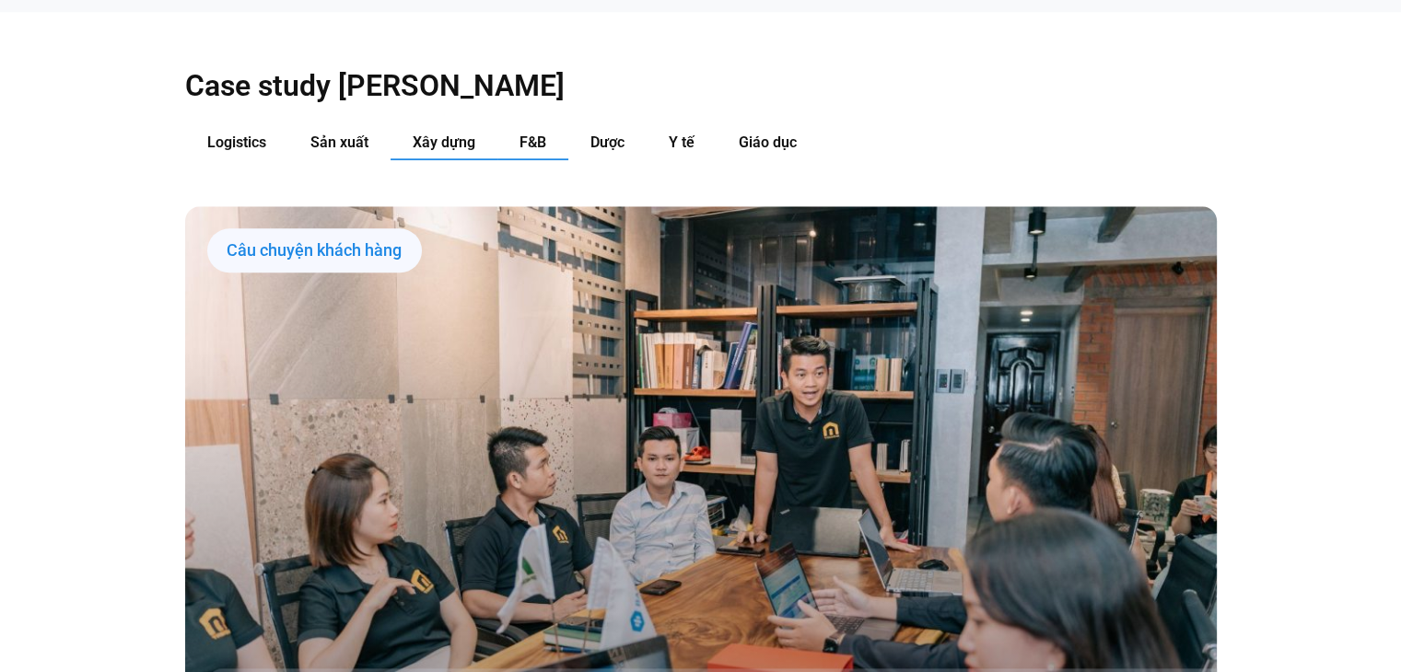
scroll to position [2119, 0]
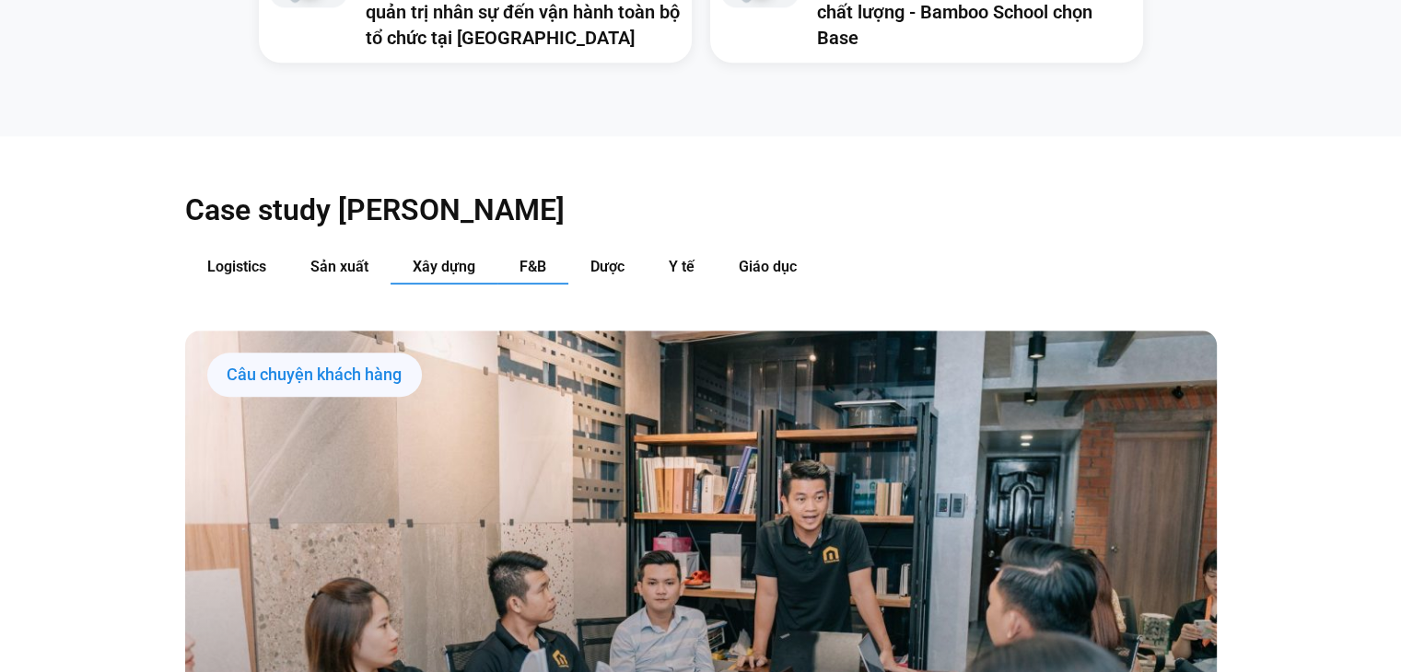
click at [527, 258] on span "F&B" at bounding box center [533, 267] width 27 height 18
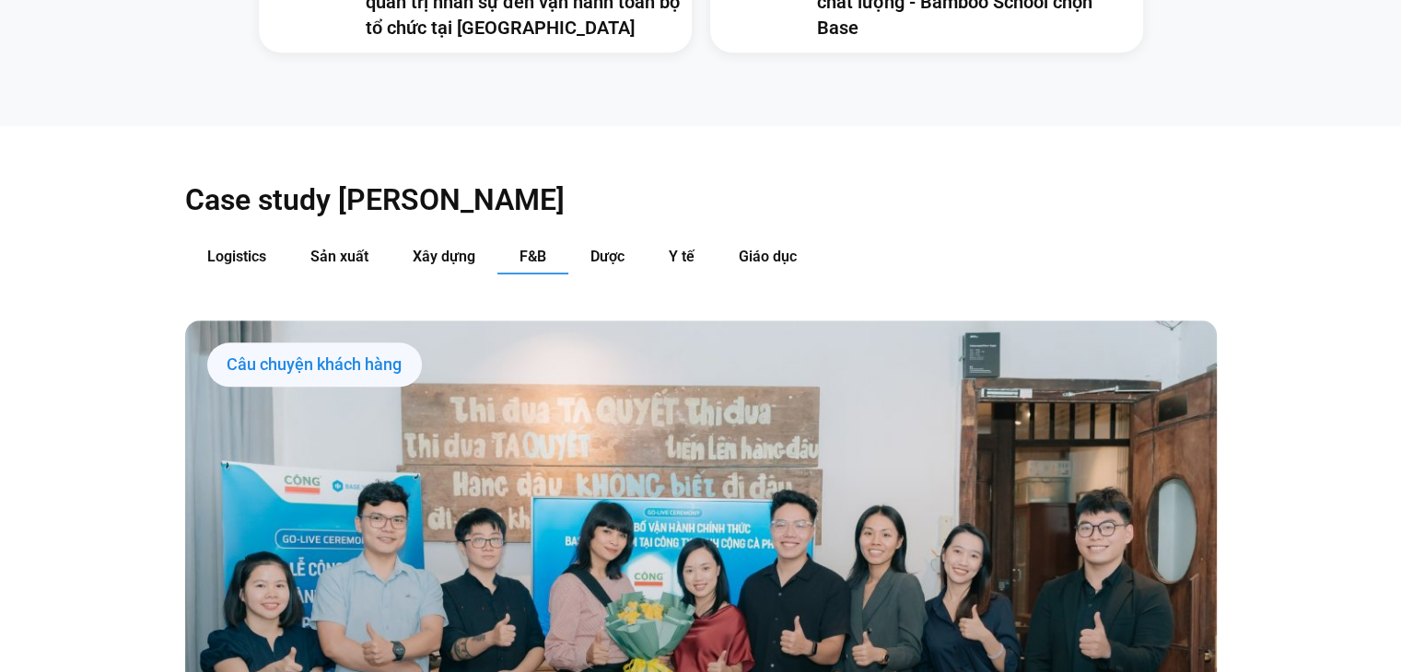
scroll to position [1842, 0]
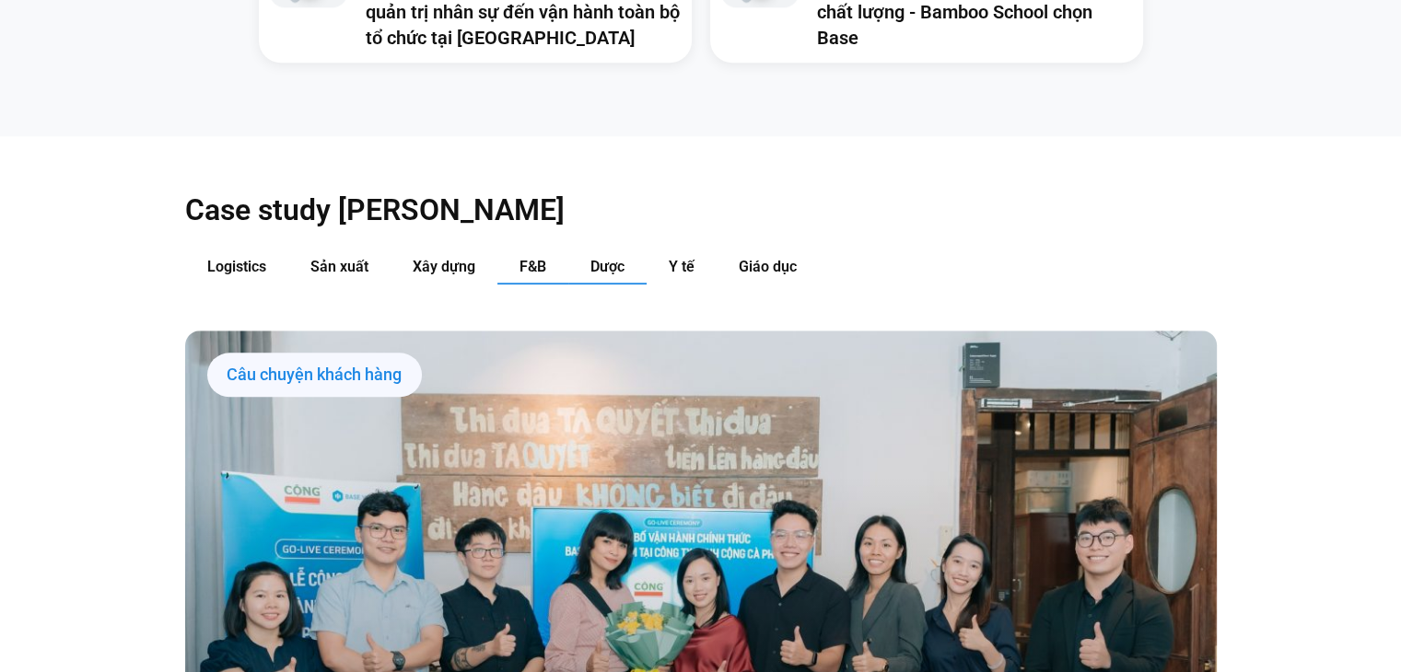
click at [579, 251] on button "Dược" at bounding box center [607, 268] width 78 height 34
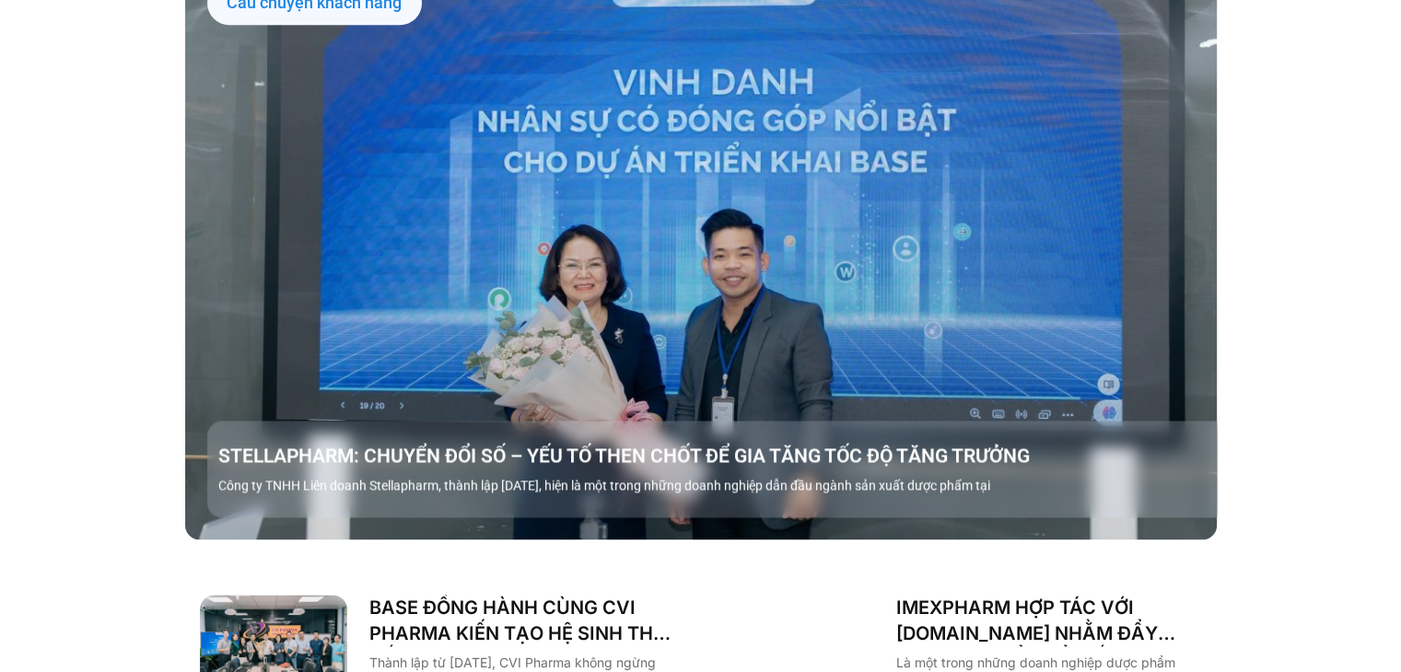
scroll to position [2303, 0]
